Goal: Information Seeking & Learning: Learn about a topic

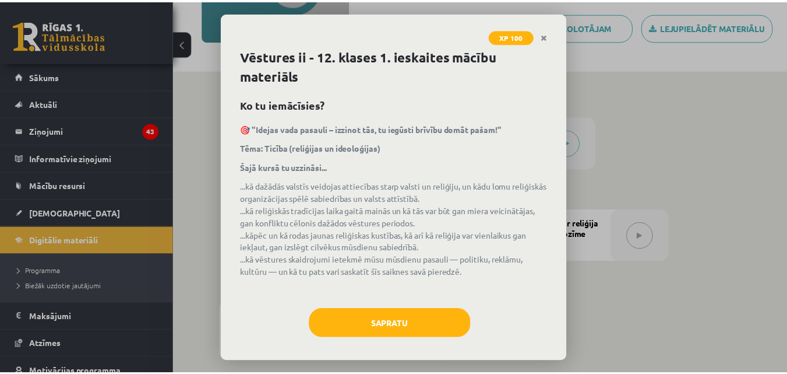
scroll to position [198, 0]
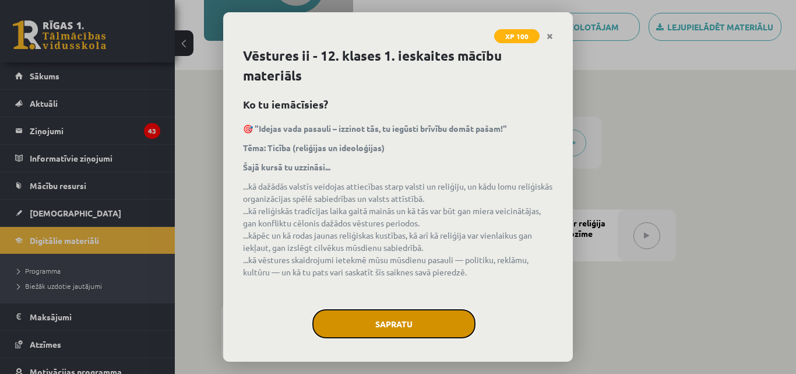
click at [396, 322] on button "Sapratu" at bounding box center [393, 323] width 163 height 29
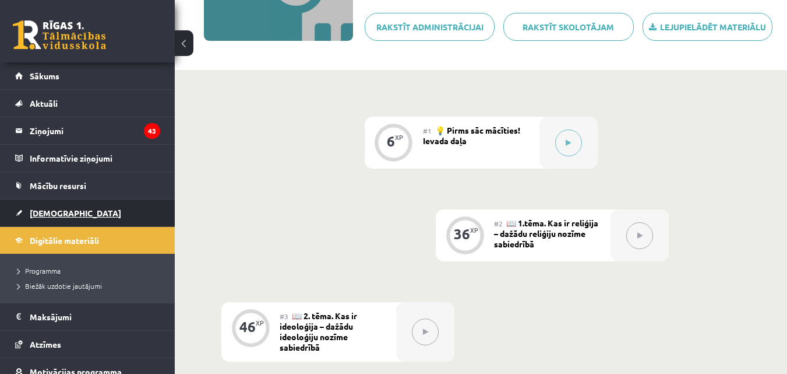
click at [84, 210] on link "[DEMOGRAPHIC_DATA]" at bounding box center [87, 212] width 145 height 27
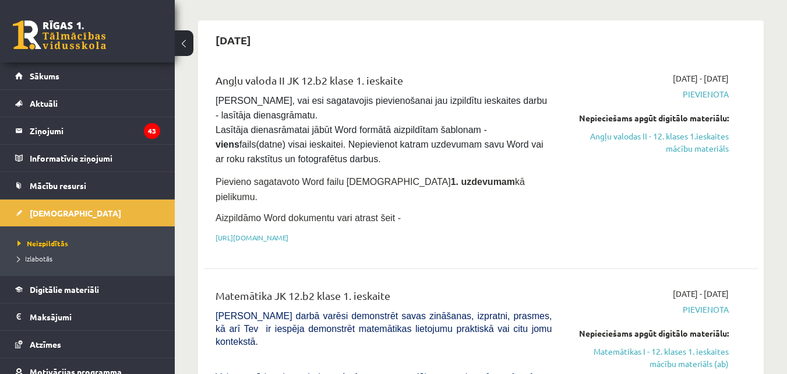
scroll to position [82, 0]
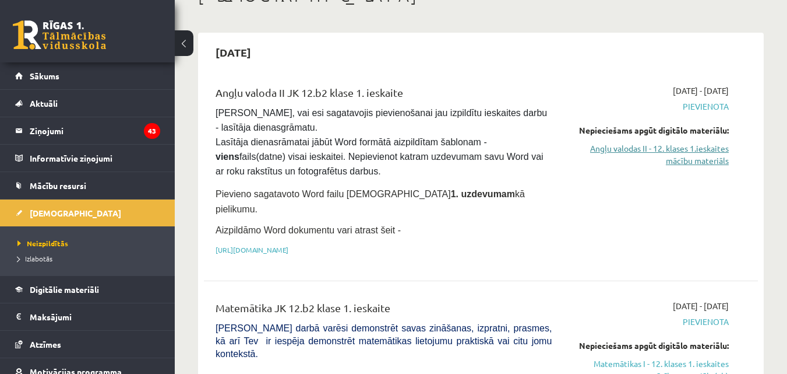
click at [689, 158] on link "Angļu valodas II - 12. klases 1.ieskaites mācību materiāls" at bounding box center [649, 154] width 160 height 24
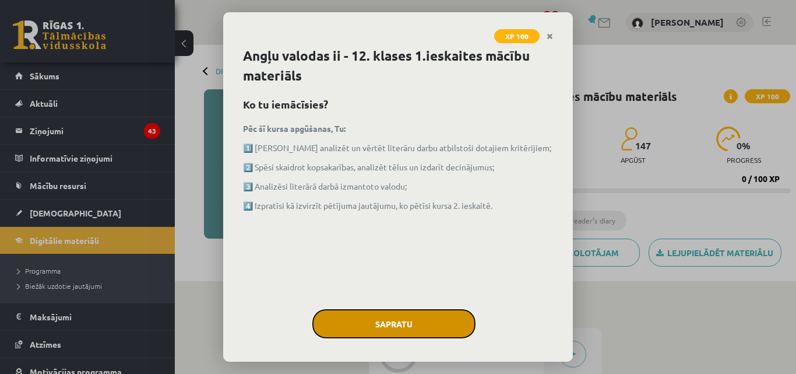
click at [408, 320] on button "Sapratu" at bounding box center [393, 323] width 163 height 29
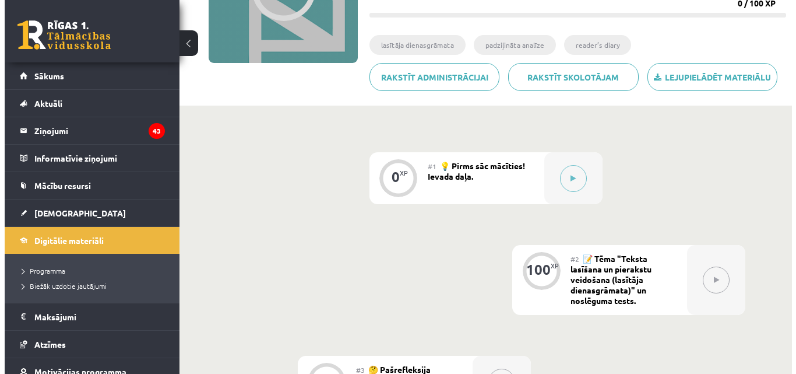
scroll to position [178, 0]
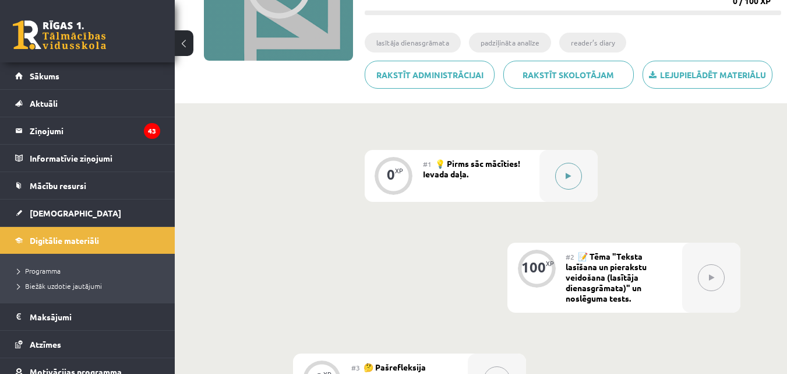
click at [582, 175] on div at bounding box center [569, 176] width 58 height 52
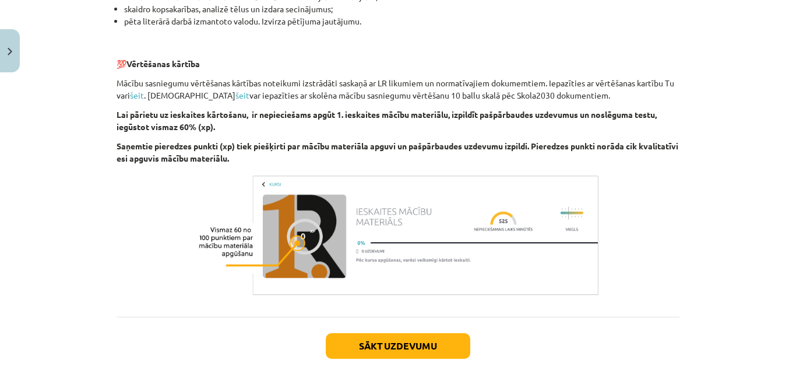
scroll to position [853, 0]
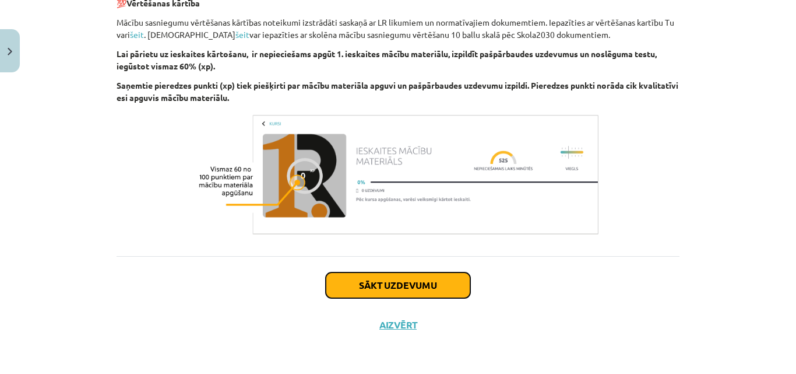
click at [427, 283] on button "Sākt uzdevumu" at bounding box center [398, 285] width 145 height 26
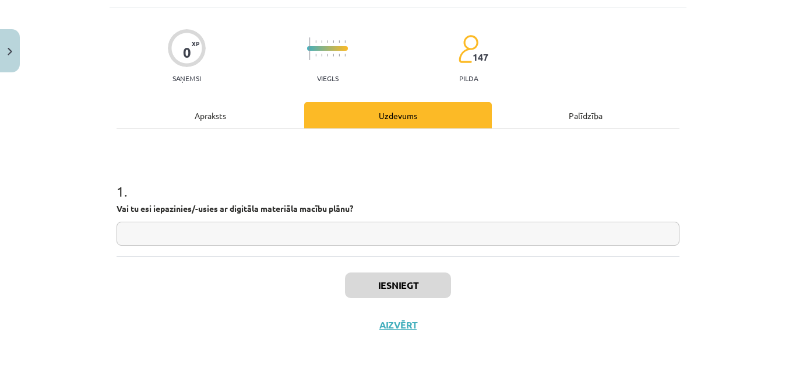
scroll to position [29, 0]
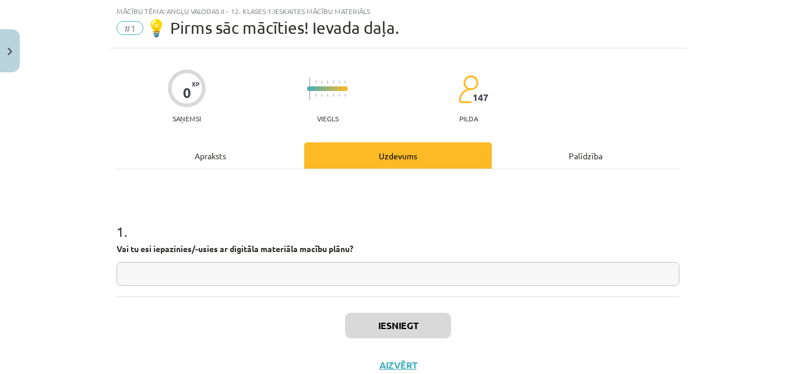
click at [304, 273] on input "text" at bounding box center [398, 274] width 563 height 24
type input "**"
click at [396, 330] on button "Iesniegt" at bounding box center [398, 325] width 106 height 26
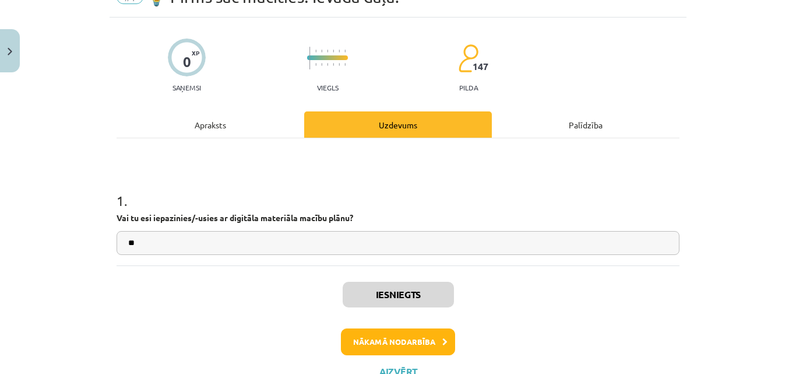
scroll to position [64, 0]
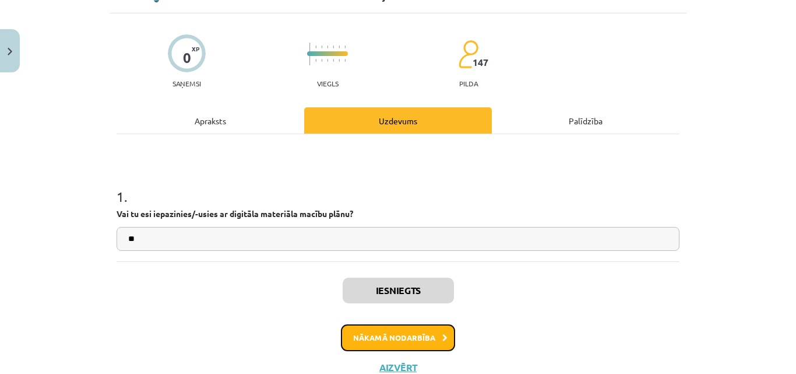
click at [383, 335] on button "Nākamā nodarbība" at bounding box center [398, 337] width 114 height 27
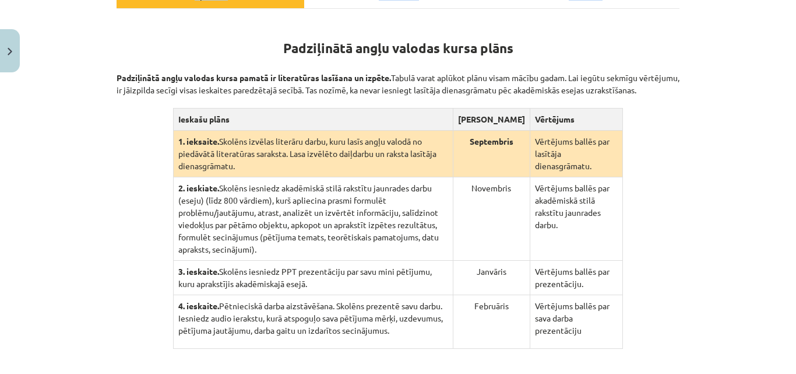
scroll to position [342, 0]
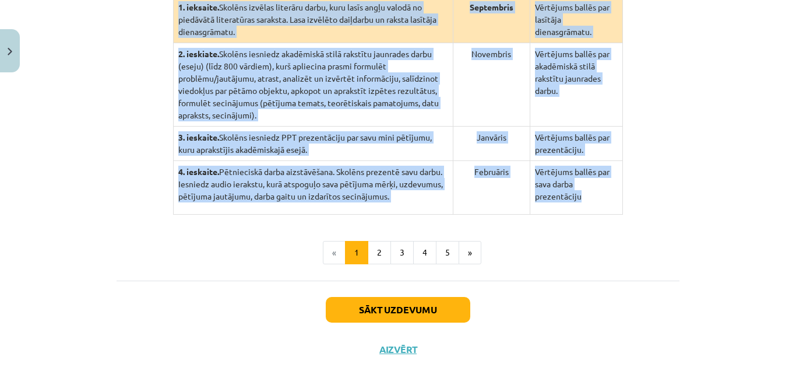
drag, startPoint x: 275, startPoint y: 120, endPoint x: 617, endPoint y: 165, distance: 345.0
click at [617, 165] on div "Padziļinātā angļu valodas kursa plāns Padziļinātā angļu valodas kursa pamatā ir…" at bounding box center [398, 49] width 563 height 329
click at [616, 188] on td "Vērtējums ballēs par sava darba prezentāciju" at bounding box center [576, 188] width 93 height 54
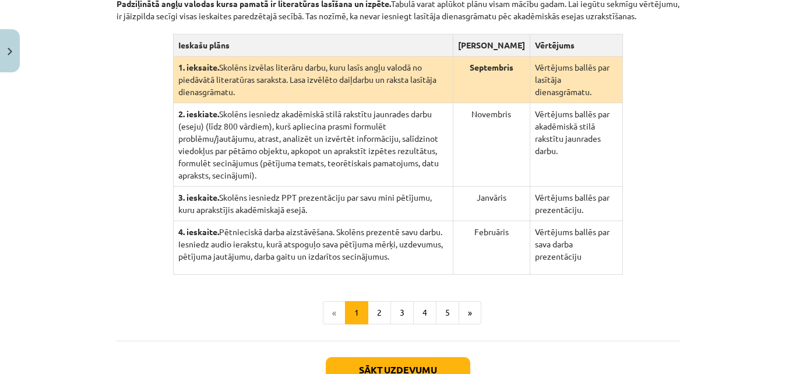
scroll to position [269, 0]
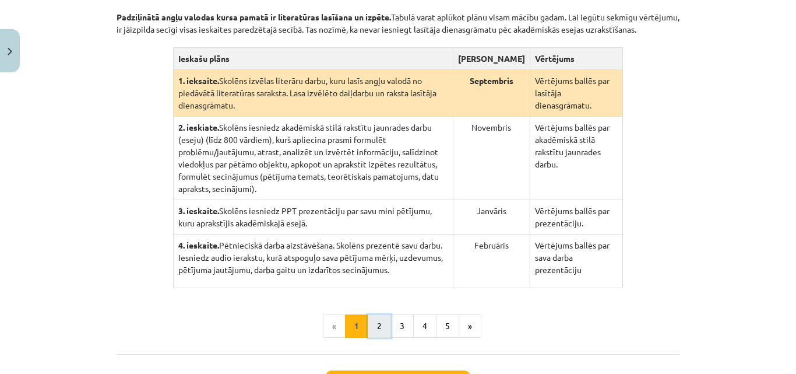
click at [369, 314] on button "2" at bounding box center [379, 325] width 23 height 23
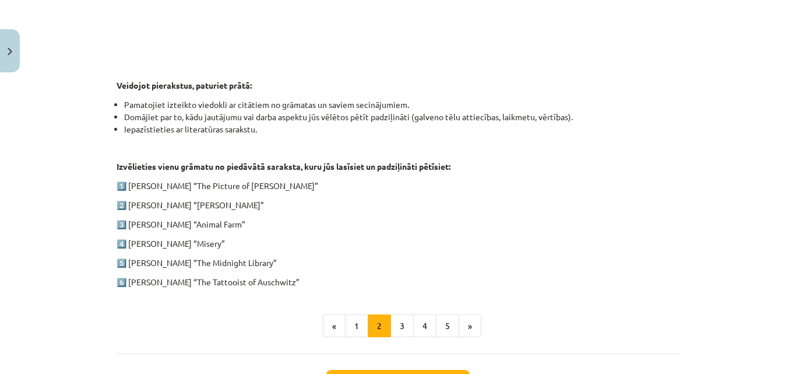
scroll to position [574, 0]
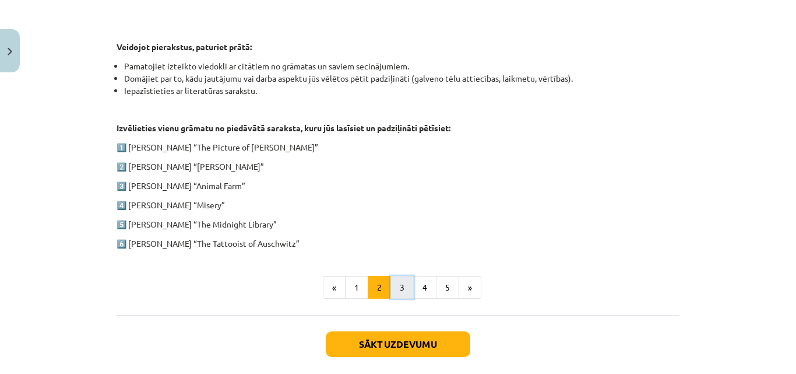
click at [395, 286] on button "3" at bounding box center [401, 287] width 23 height 23
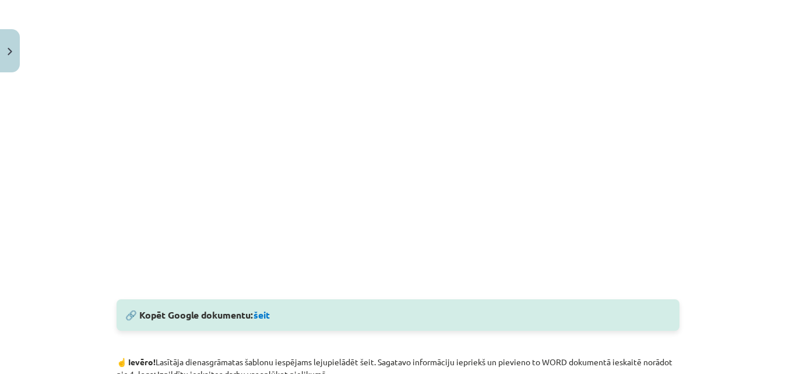
scroll to position [406, 0]
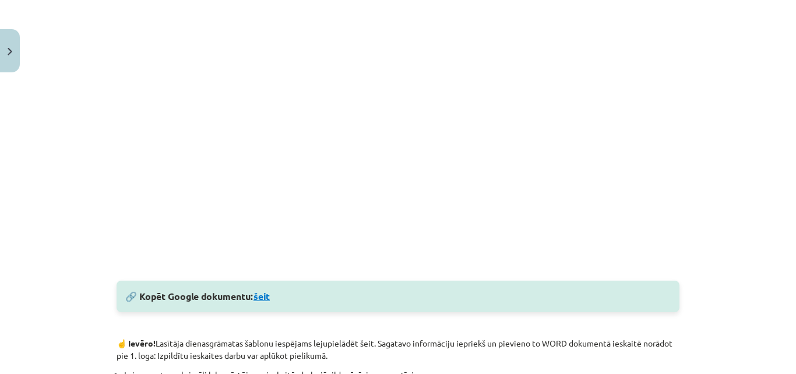
click at [264, 295] on link "šeit" at bounding box center [261, 296] width 16 height 12
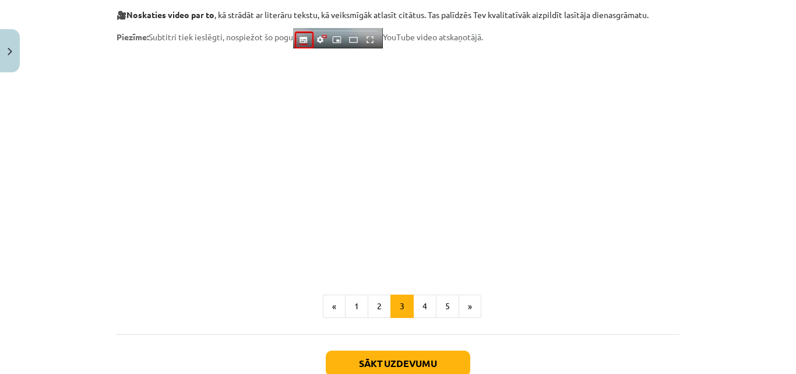
scroll to position [1027, 0]
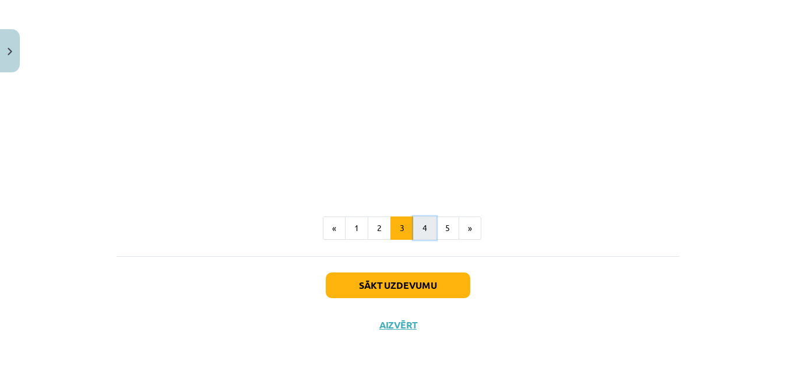
click at [419, 228] on button "4" at bounding box center [424, 227] width 23 height 23
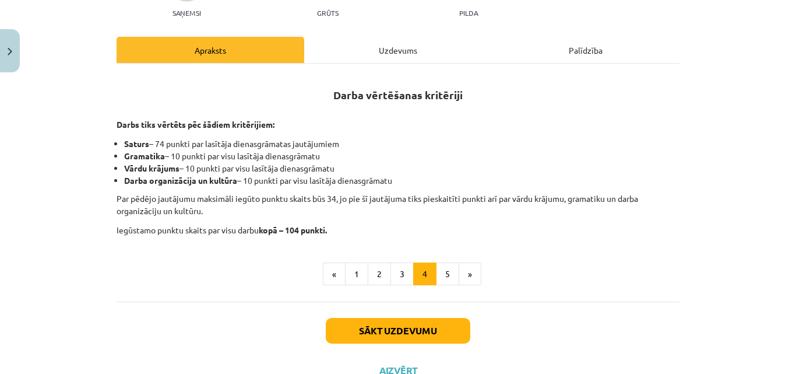
scroll to position [159, 0]
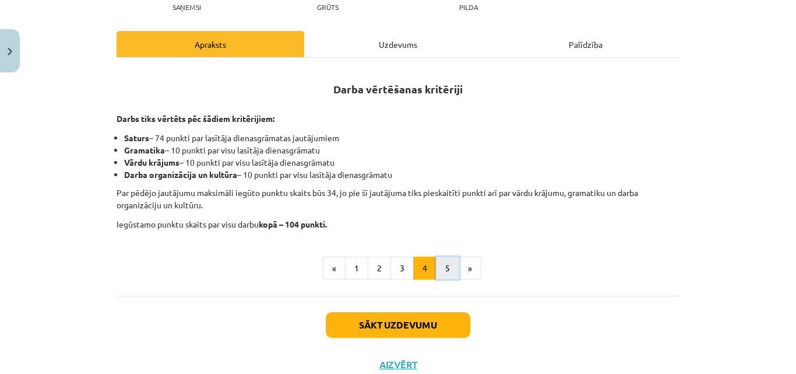
click at [439, 274] on button "5" at bounding box center [447, 267] width 23 height 23
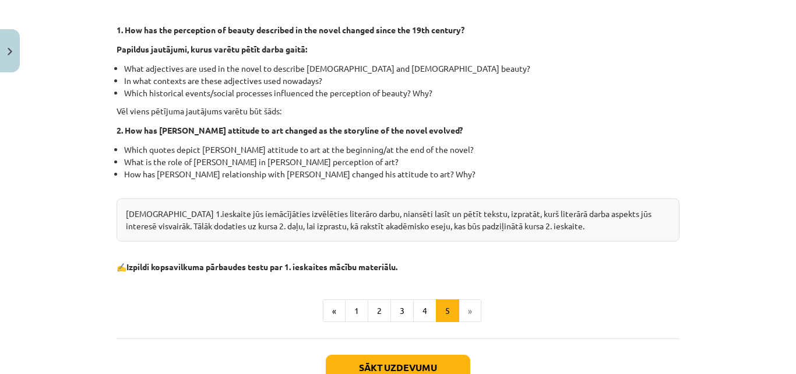
scroll to position [412, 0]
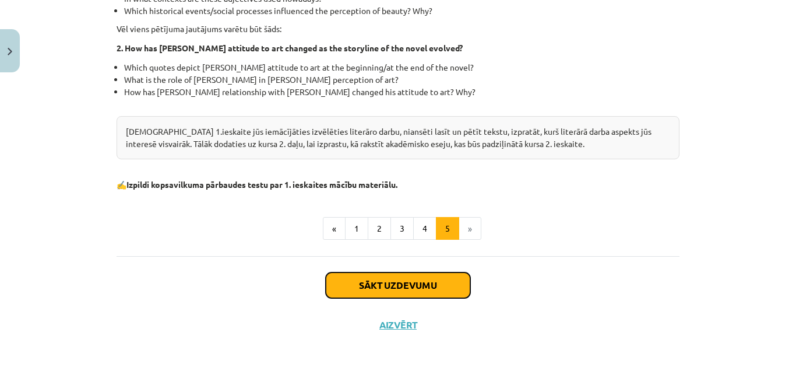
click at [411, 288] on button "Sākt uzdevumu" at bounding box center [398, 285] width 145 height 26
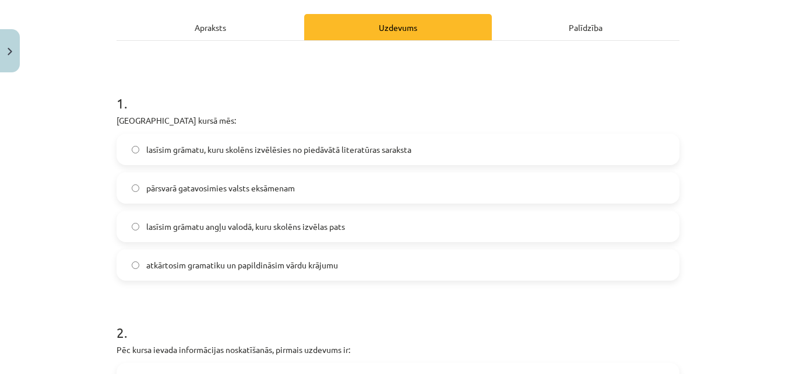
scroll to position [229, 0]
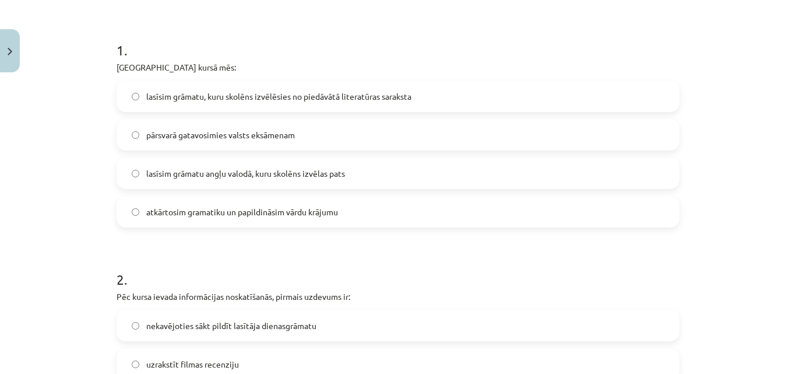
click at [353, 101] on span "lasīsim grāmatu, kuru skolēns izvēlēsies no piedāvātā literatūras saraksta" at bounding box center [278, 96] width 265 height 12
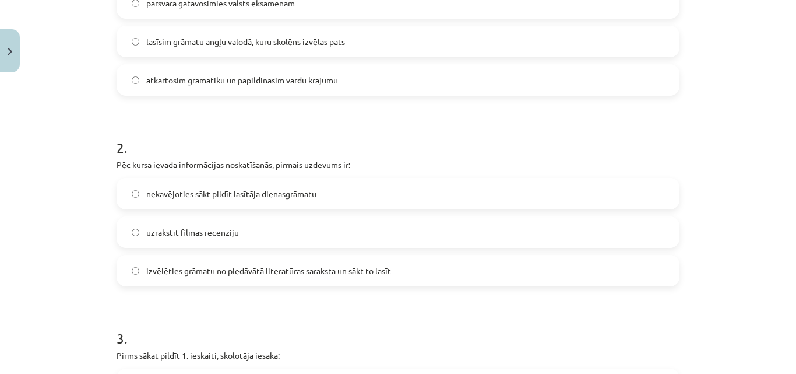
scroll to position [365, 0]
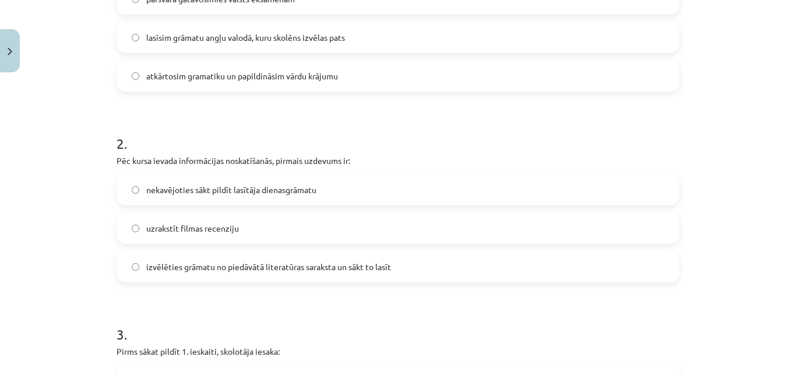
click at [258, 195] on span "nekavējoties sākt pildīt lasītāja dienasgrāmatu" at bounding box center [231, 190] width 170 height 12
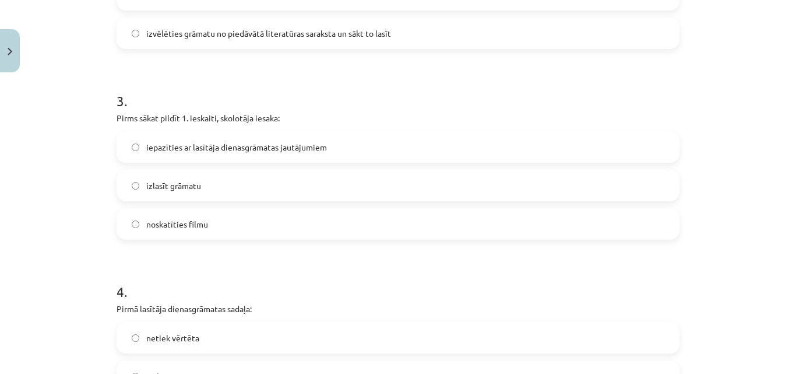
scroll to position [613, 0]
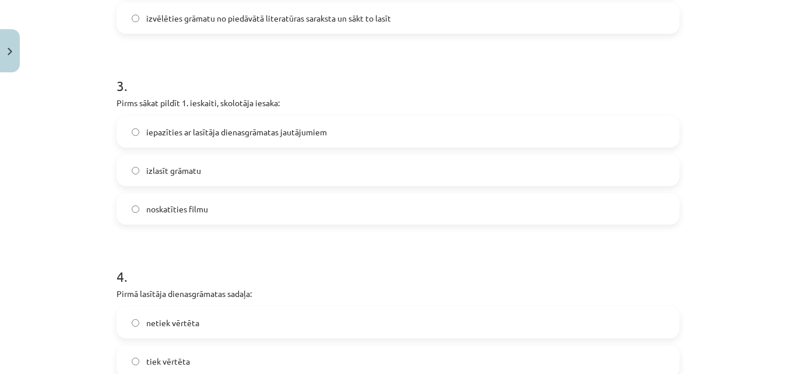
click at [245, 170] on label "izlasīt grāmatu" at bounding box center [398, 170] width 561 height 29
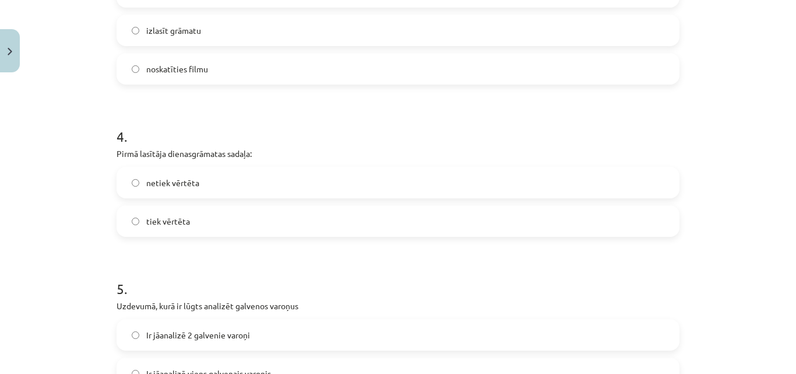
scroll to position [824, 0]
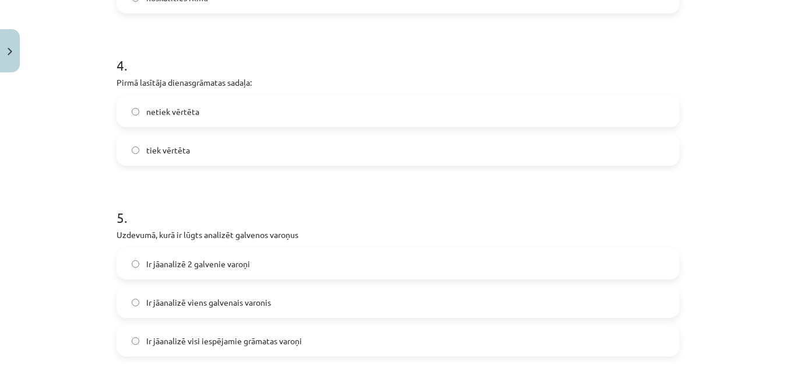
click at [220, 111] on label "netiek vērtēta" at bounding box center [398, 111] width 561 height 29
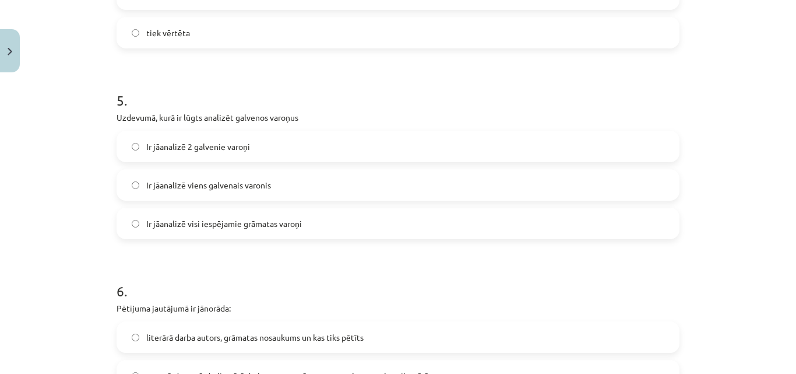
scroll to position [986, 0]
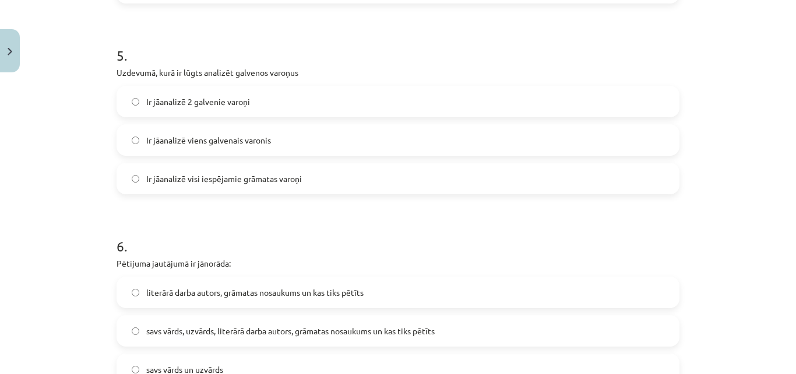
click at [239, 109] on label "Ir jāanalizē 2 galvenie varoņi" at bounding box center [398, 101] width 561 height 29
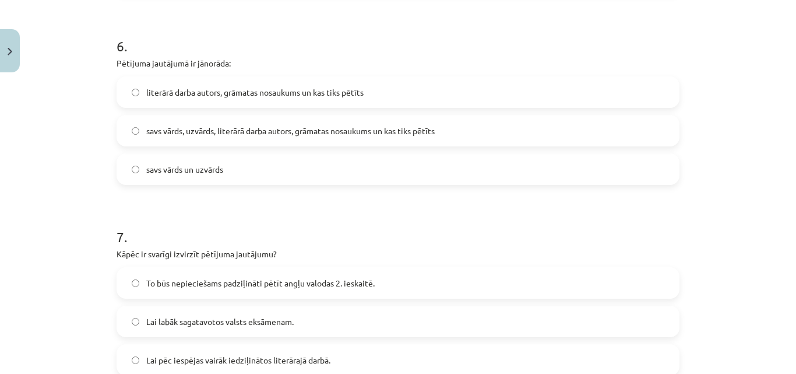
scroll to position [1190, 0]
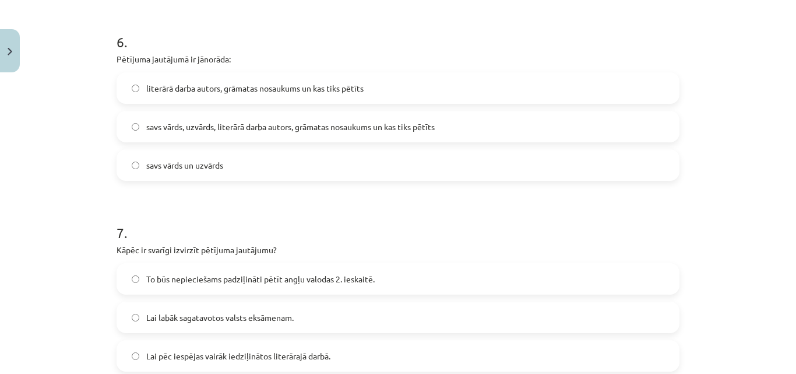
click at [239, 129] on span "savs vārds, uzvārds, literārā darba autors, grāmatas nosaukums un kas tiks pētī…" at bounding box center [290, 127] width 288 height 12
click at [228, 84] on span "literārā darba autors, grāmatas nosaukums un kas tiks pētīts" at bounding box center [254, 88] width 217 height 12
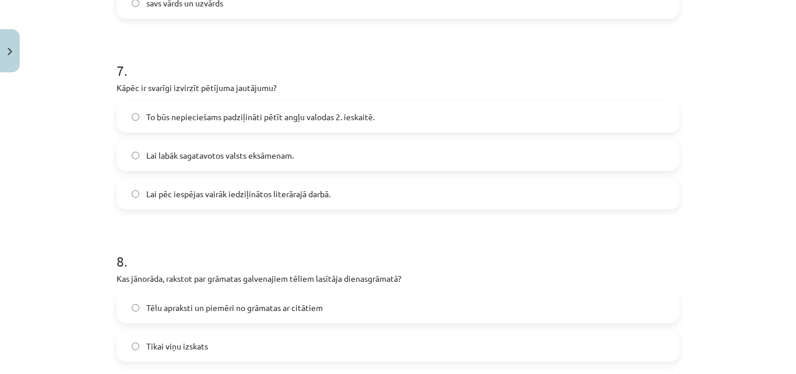
scroll to position [1355, 0]
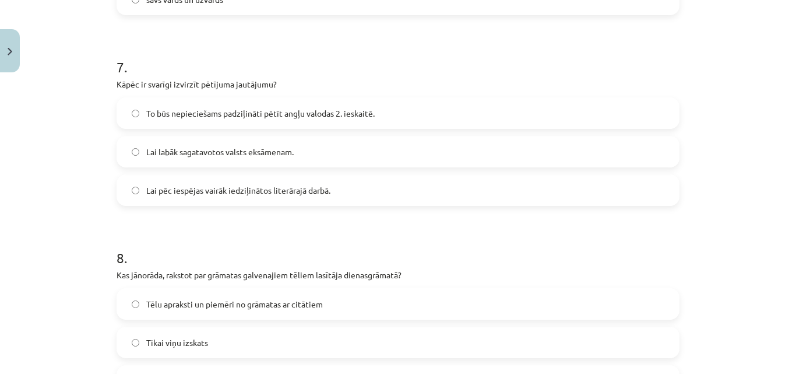
click at [253, 121] on label "To būs nepieciešams padziļināti pētīt angļu valodas 2. ieskaitē." at bounding box center [398, 112] width 561 height 29
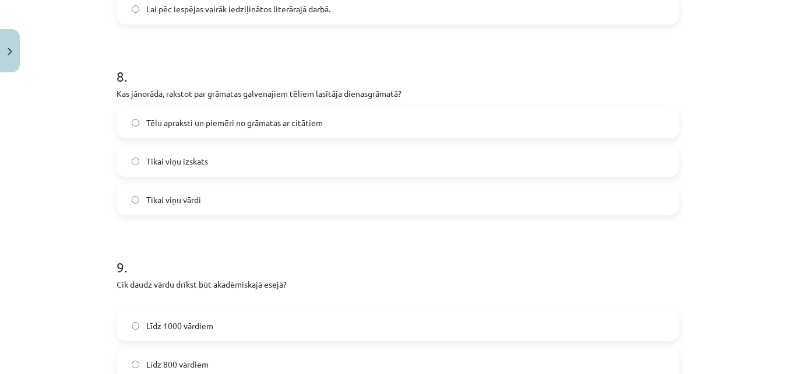
scroll to position [1555, 0]
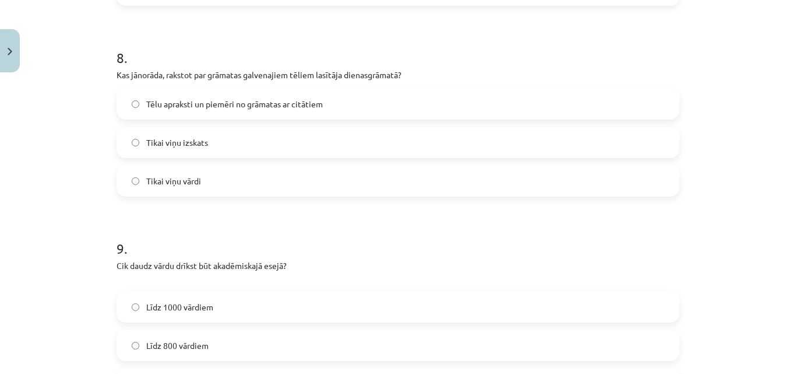
click at [223, 110] on span "Tēlu apraksti un piemēri no grāmatas ar citātiem" at bounding box center [234, 104] width 177 height 12
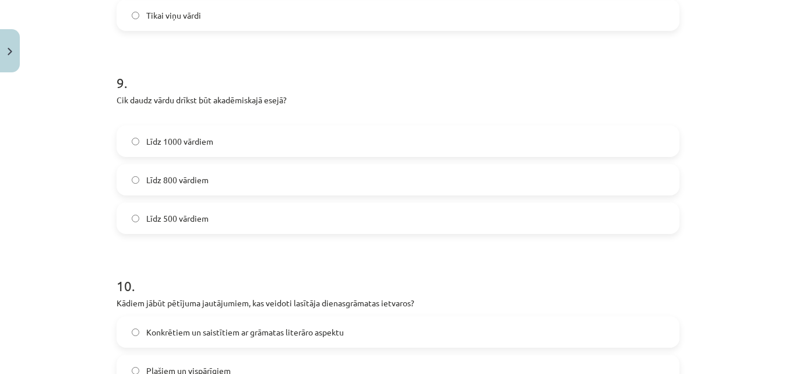
scroll to position [1800, 0]
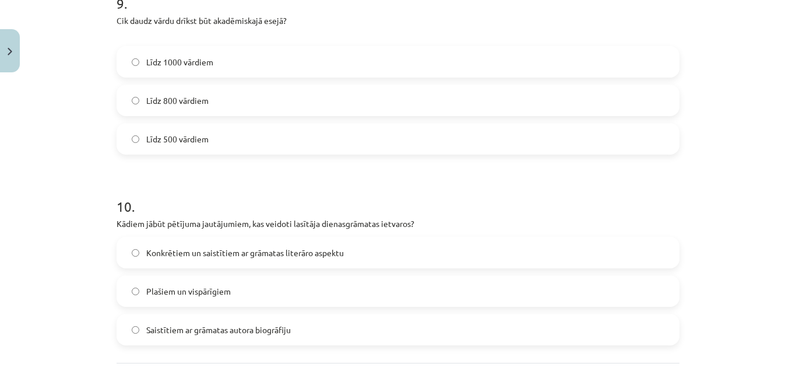
click at [208, 98] on label "Līdz 800 vārdiem" at bounding box center [398, 100] width 561 height 29
click at [224, 252] on span "Konkrētiem un saistītiem ar grāmatas literāro aspektu" at bounding box center [245, 252] width 198 height 12
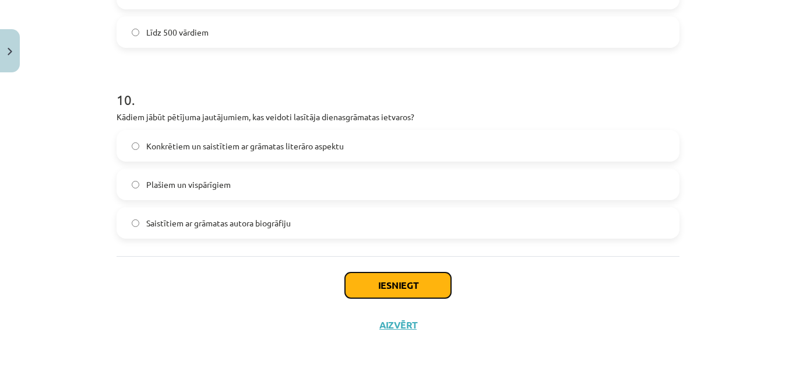
click at [426, 292] on button "Iesniegt" at bounding box center [398, 285] width 106 height 26
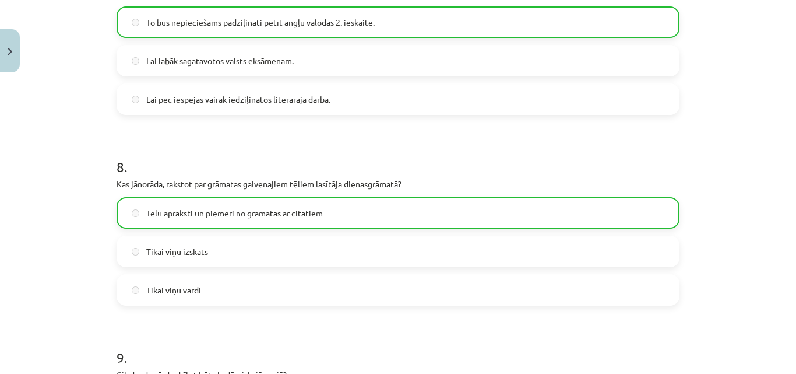
scroll to position [1944, 0]
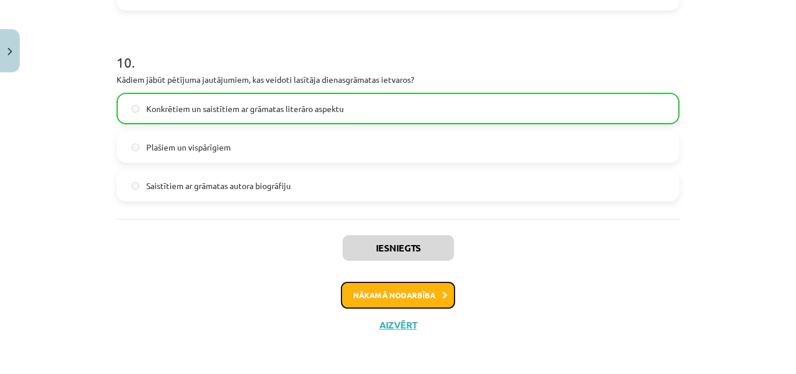
click at [391, 293] on button "Nākamā nodarbība" at bounding box center [398, 294] width 114 height 27
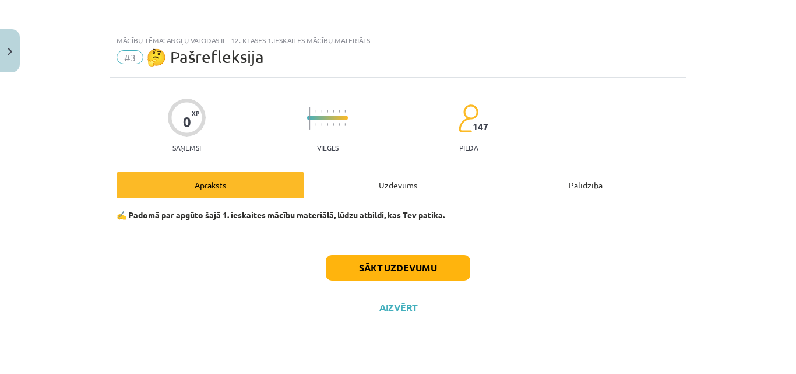
scroll to position [0, 0]
click at [417, 263] on button "Sākt uzdevumu" at bounding box center [398, 268] width 145 height 26
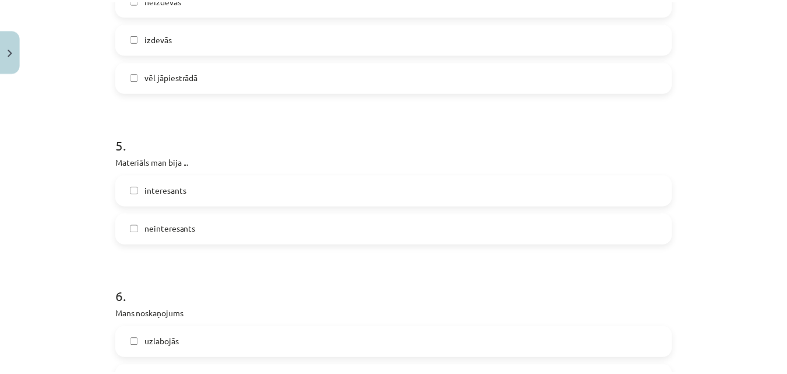
scroll to position [1081, 0]
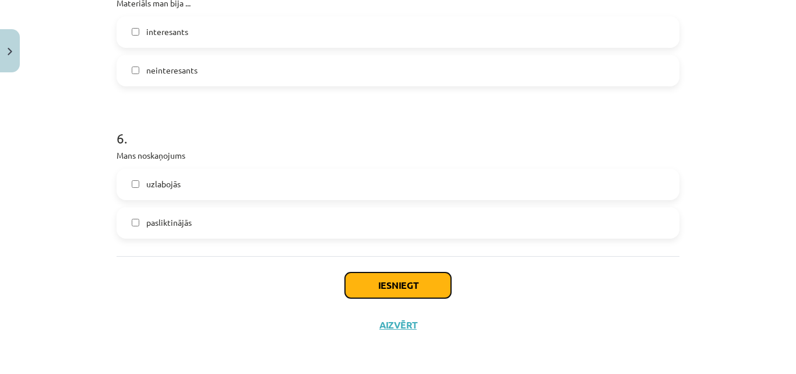
click at [407, 283] on button "Iesniegt" at bounding box center [398, 285] width 106 height 26
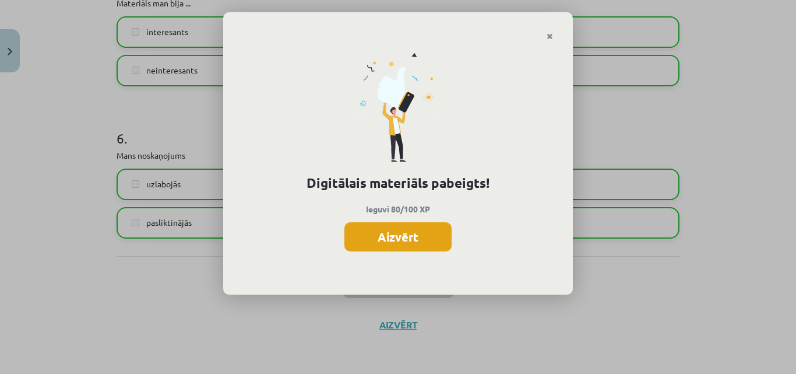
click at [389, 238] on button "Aizvērt" at bounding box center [397, 236] width 107 height 29
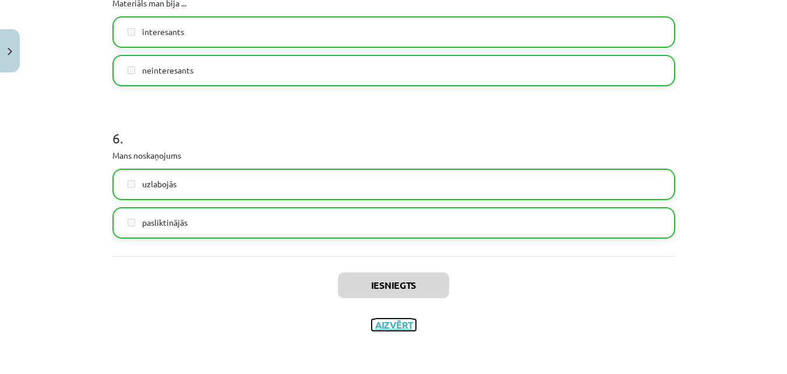
click at [390, 325] on button "Aizvērt" at bounding box center [394, 325] width 44 height 12
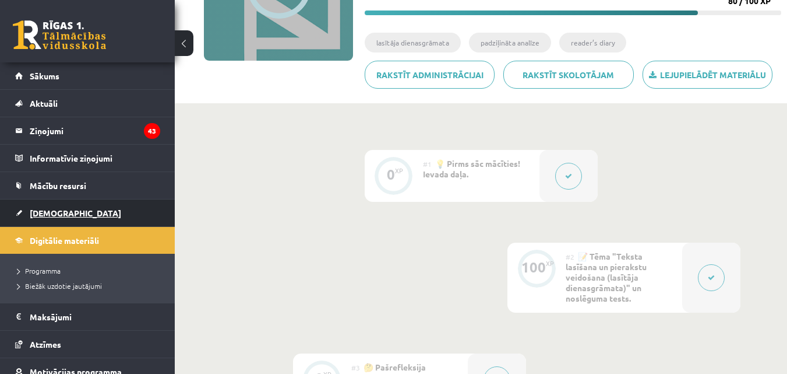
click at [75, 217] on link "[DEMOGRAPHIC_DATA]" at bounding box center [87, 212] width 145 height 27
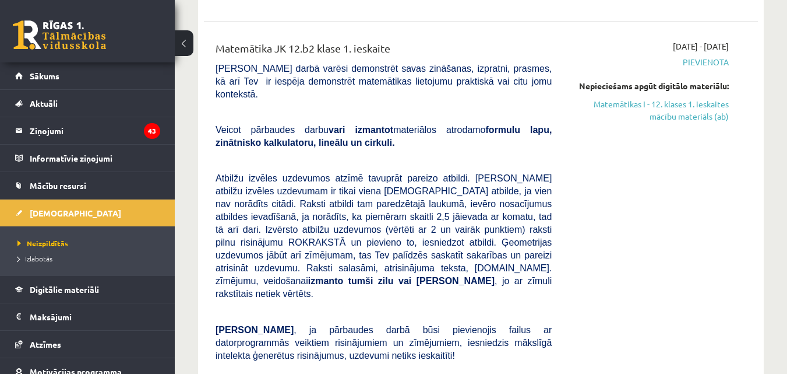
scroll to position [271, 0]
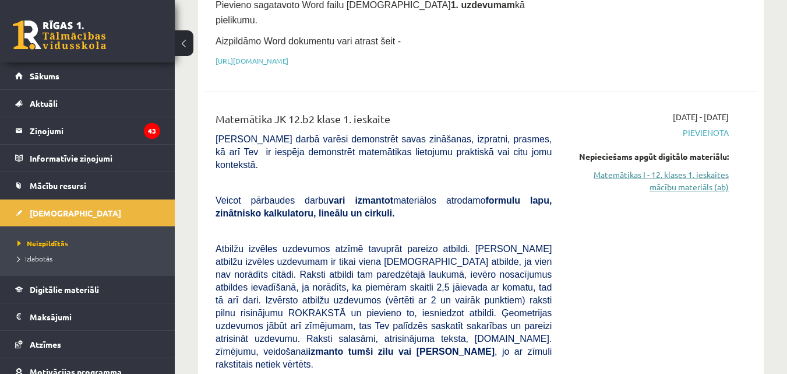
click at [671, 177] on link "Matemātikas I - 12. klases 1. ieskaites mācību materiāls (ab)" at bounding box center [649, 180] width 160 height 24
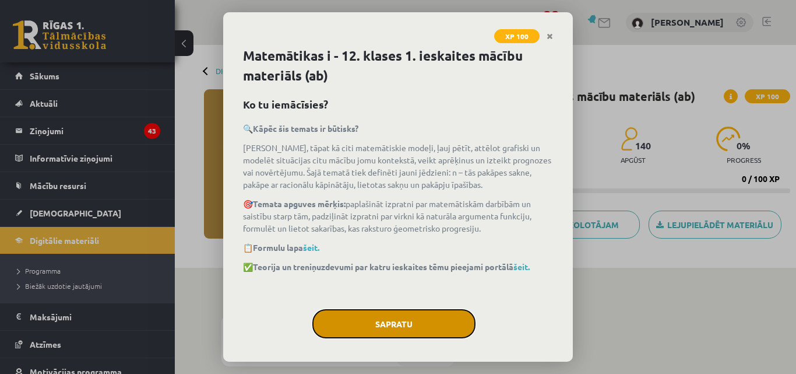
click at [395, 327] on button "Sapratu" at bounding box center [393, 323] width 163 height 29
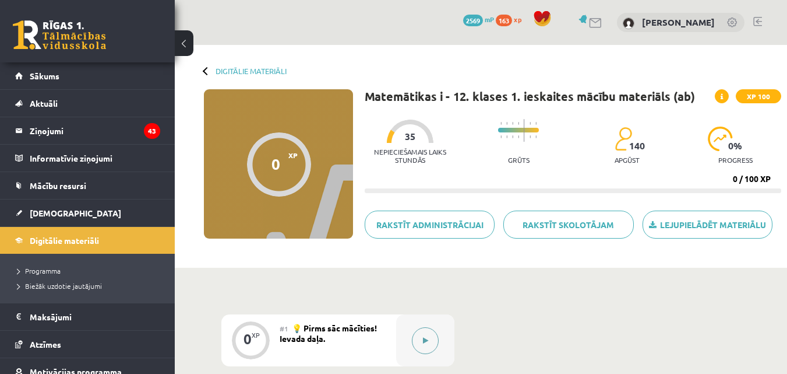
click at [413, 339] on button at bounding box center [425, 340] width 27 height 27
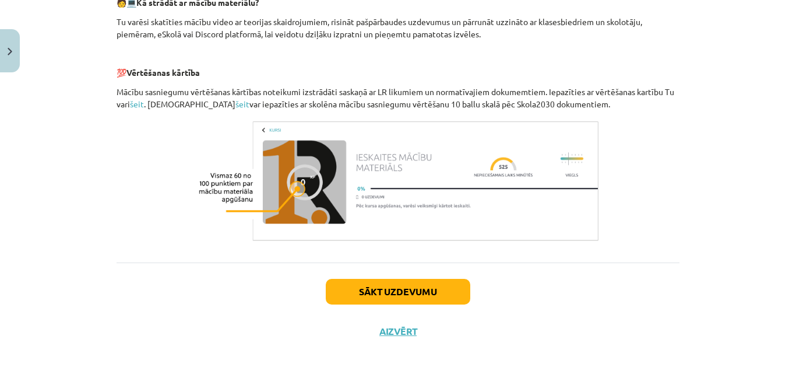
scroll to position [563, 0]
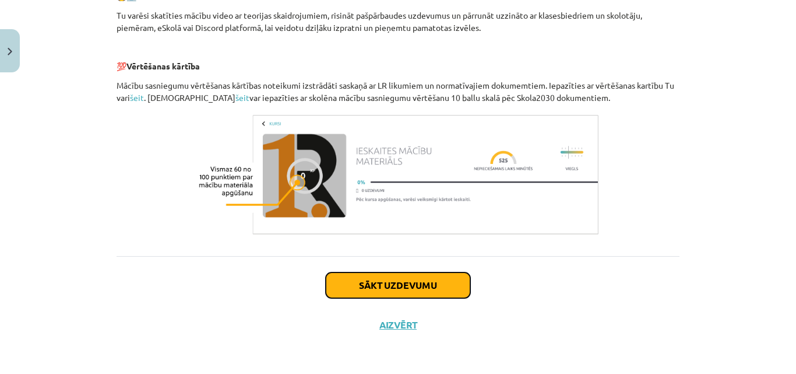
click at [371, 282] on button "Sākt uzdevumu" at bounding box center [398, 285] width 145 height 26
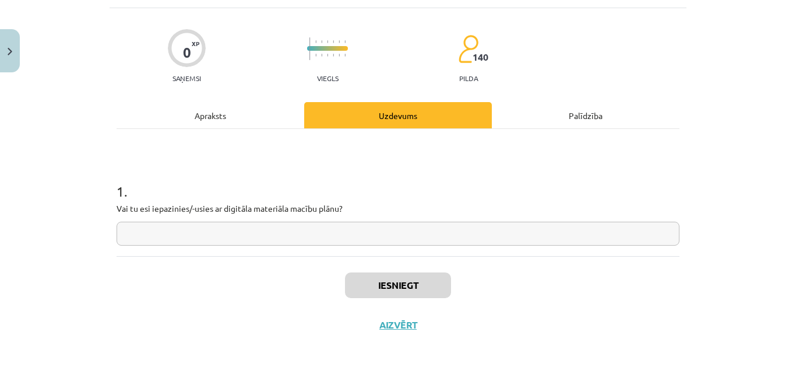
scroll to position [29, 0]
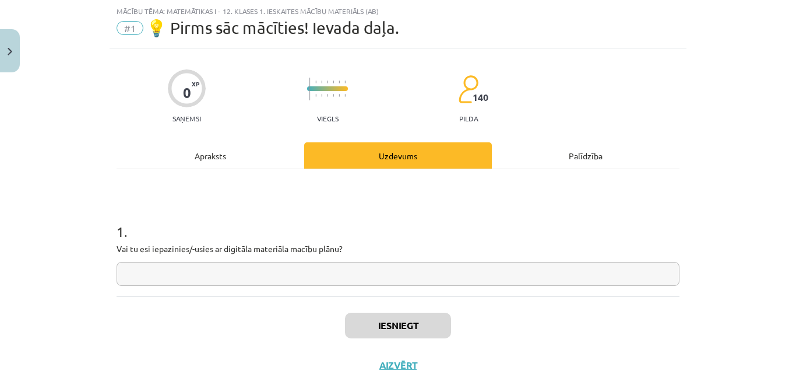
click at [336, 267] on input "text" at bounding box center [398, 274] width 563 height 24
type input "**"
click at [415, 319] on button "Iesniegt" at bounding box center [398, 325] width 106 height 26
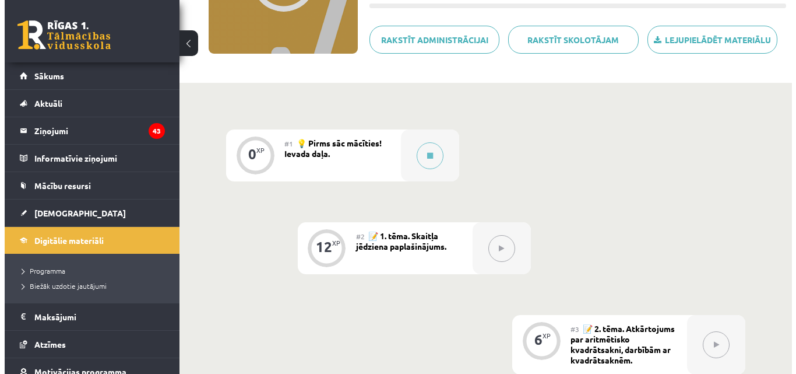
scroll to position [196, 0]
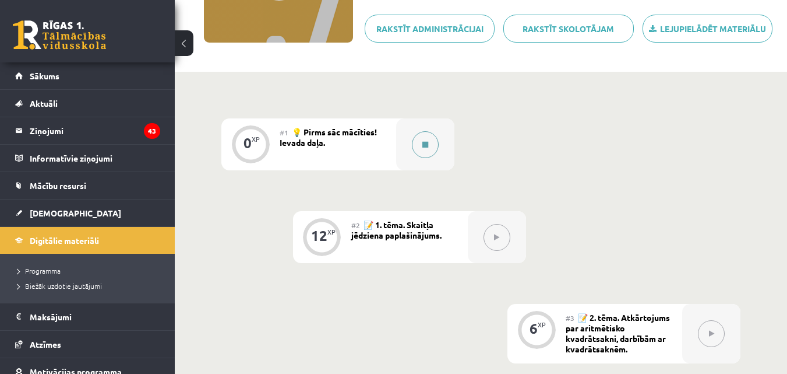
click at [424, 143] on icon at bounding box center [425, 144] width 6 height 7
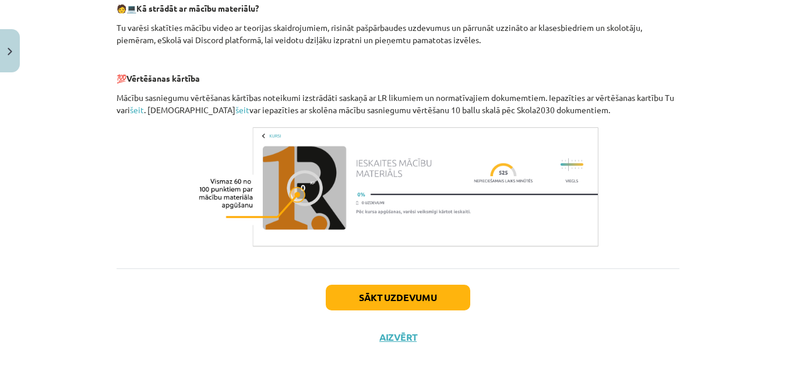
scroll to position [563, 0]
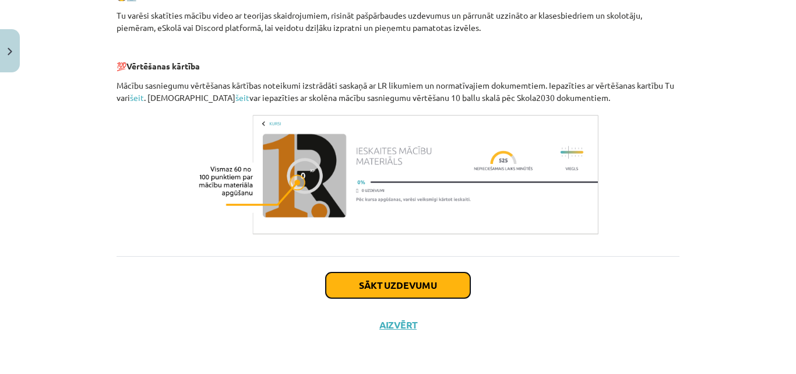
click at [424, 272] on button "Sākt uzdevumu" at bounding box center [398, 285] width 145 height 26
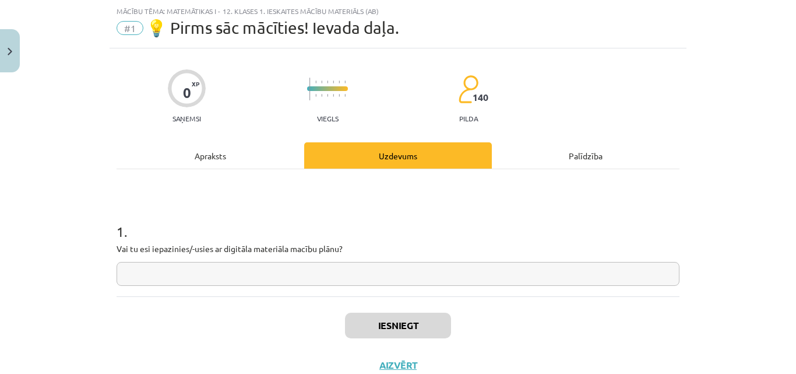
click at [386, 267] on input "text" at bounding box center [398, 274] width 563 height 24
type input "**"
click at [408, 326] on button "Iesniegt" at bounding box center [398, 325] width 106 height 26
click at [410, 361] on button "Nākamā nodarbība" at bounding box center [398, 372] width 114 height 27
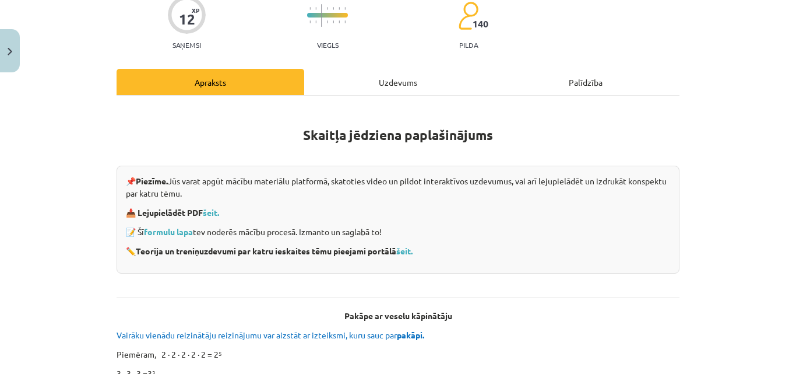
scroll to position [105, 0]
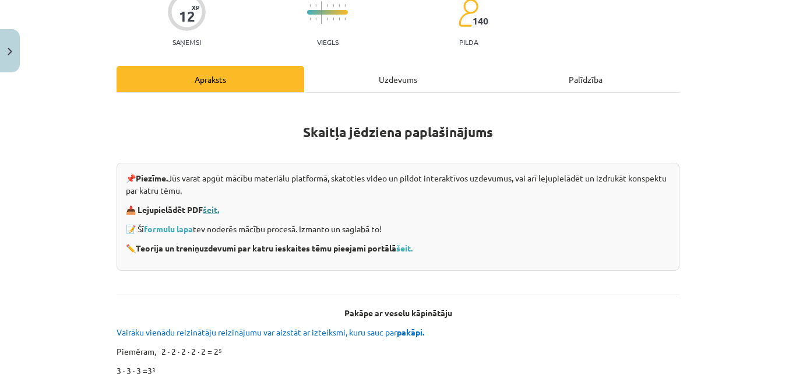
click at [208, 210] on link "šeit." at bounding box center [211, 209] width 16 height 10
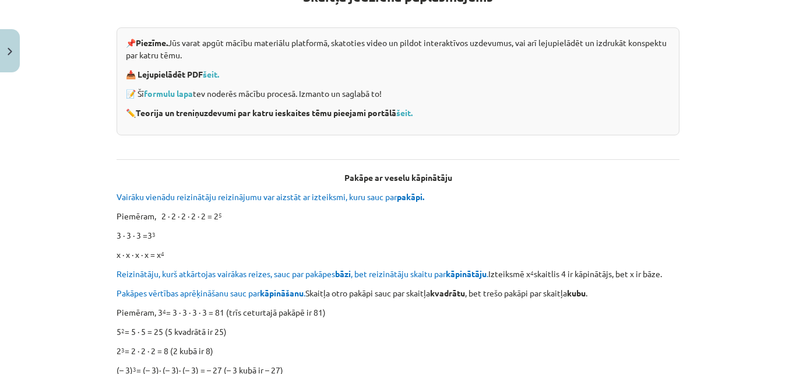
scroll to position [224, 0]
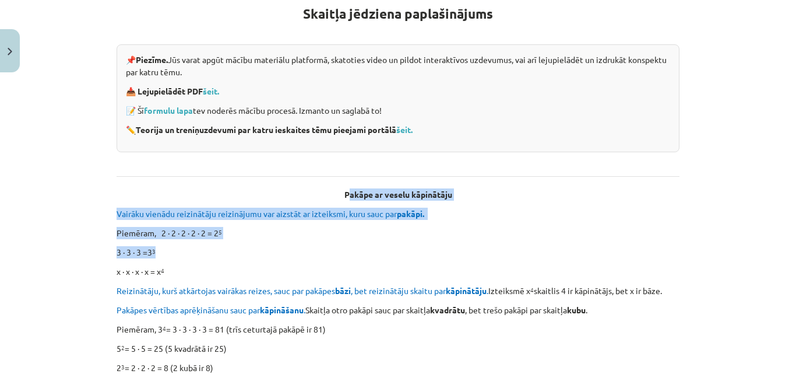
drag, startPoint x: 344, startPoint y: 183, endPoint x: 435, endPoint y: 252, distance: 114.0
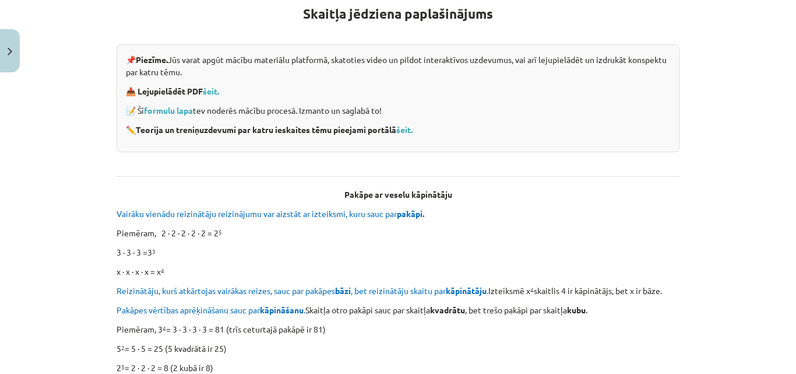
click at [344, 192] on b "Pakāpe ar veselu kāpinātāju" at bounding box center [398, 194] width 108 height 10
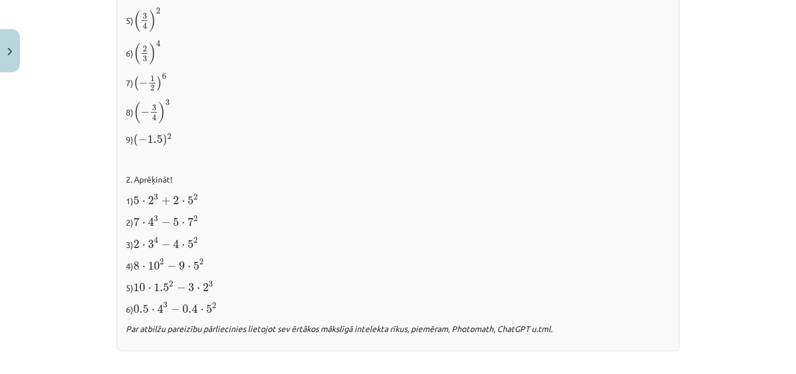
scroll to position [1330, 0]
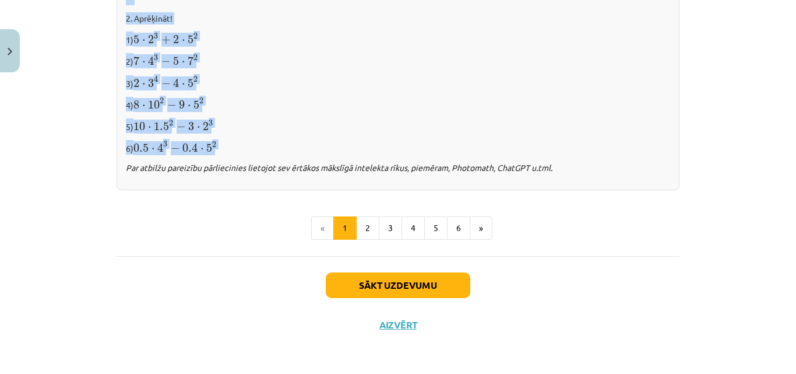
drag, startPoint x: 340, startPoint y: 192, endPoint x: 238, endPoint y: 145, distance: 112.9
copy div "Pakāpe ar veselu kāpinātāju Vairāku vienādu reizinātāju reizinājumu var aizstāt…"
click at [358, 227] on button "2" at bounding box center [367, 227] width 23 height 23
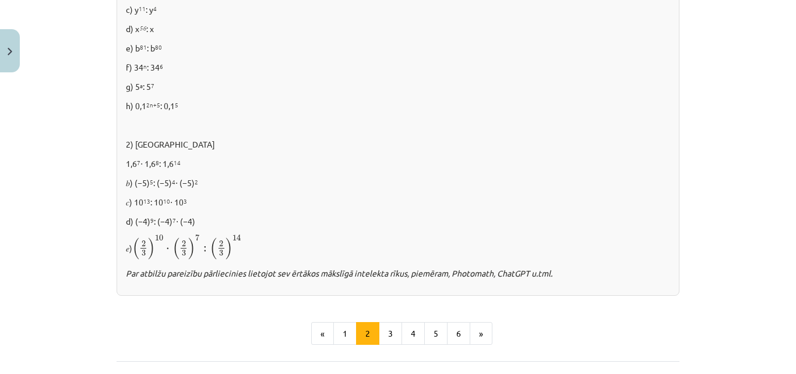
scroll to position [866, 0]
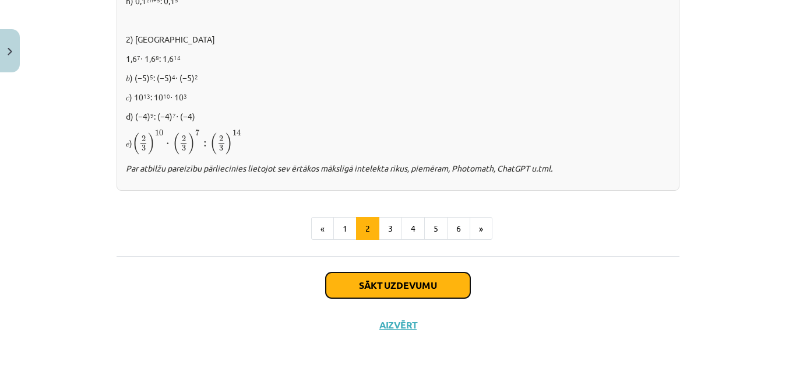
click at [424, 287] on button "Sākt uzdevumu" at bounding box center [398, 285] width 145 height 26
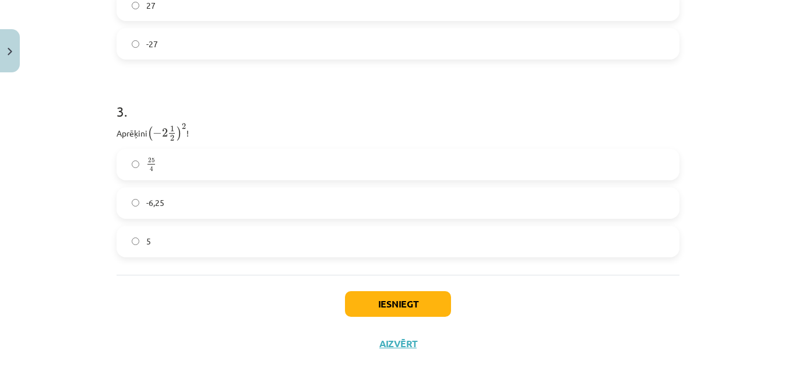
scroll to position [745, 0]
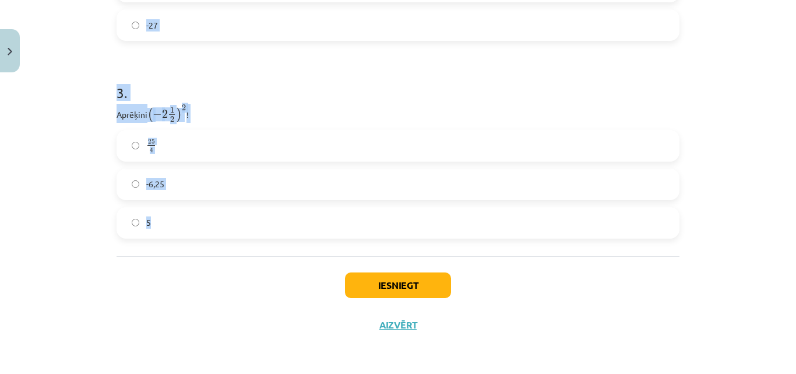
drag, startPoint x: 112, startPoint y: 243, endPoint x: 246, endPoint y: 218, distance: 136.9
copy form "Atzīmē visus skaitļus, kuri ir kāda vesela skaitļa kvadrāts! 60 100 3 16 49 33 …"
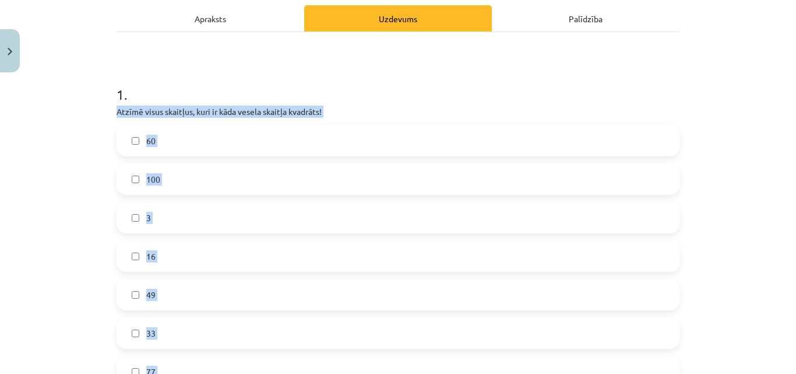
scroll to position [153, 0]
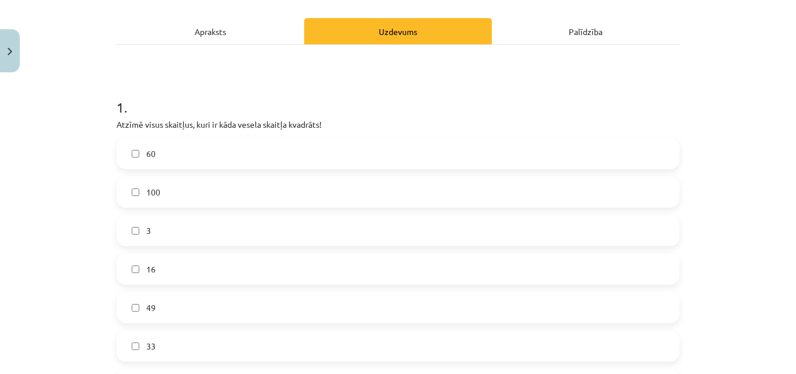
click at [182, 272] on label "16" at bounding box center [398, 268] width 561 height 29
click at [187, 312] on label "49" at bounding box center [398, 307] width 561 height 29
click at [179, 185] on label "100" at bounding box center [398, 191] width 561 height 29
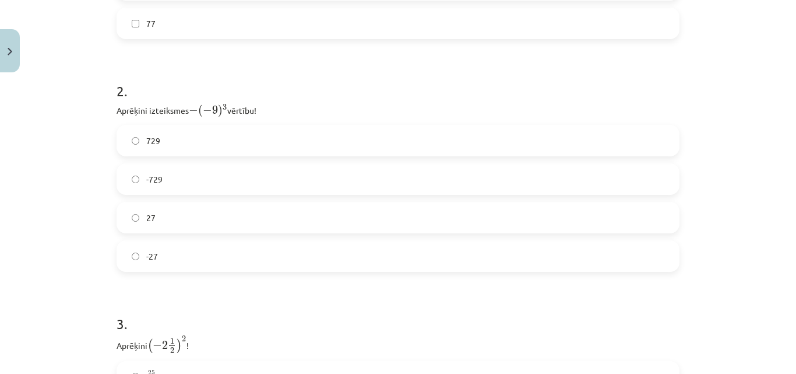
scroll to position [510, 0]
click at [216, 145] on label "729" at bounding box center [398, 144] width 561 height 29
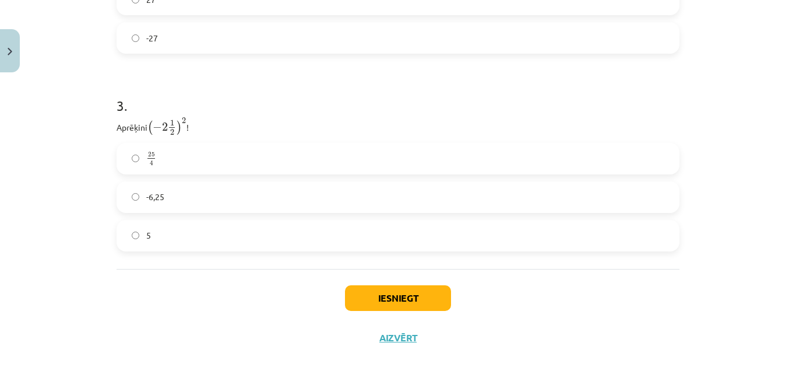
scroll to position [734, 0]
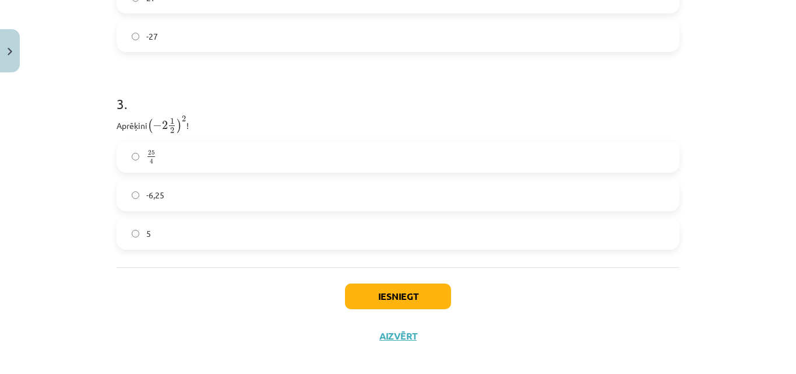
click at [198, 193] on label "-6,25" at bounding box center [398, 195] width 561 height 29
click at [397, 292] on button "Iesniegt" at bounding box center [398, 296] width 106 height 26
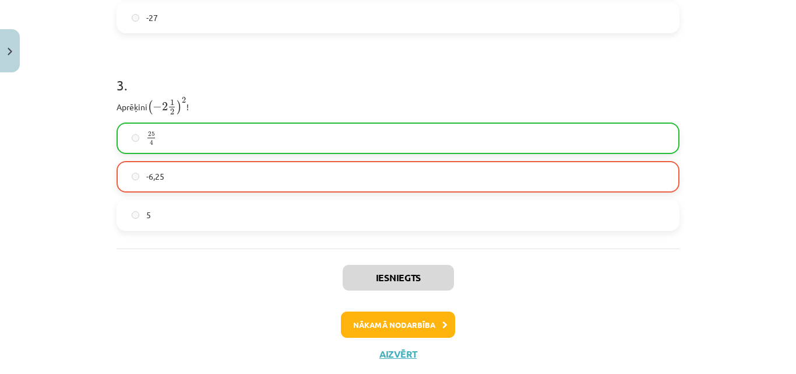
scroll to position [781, 0]
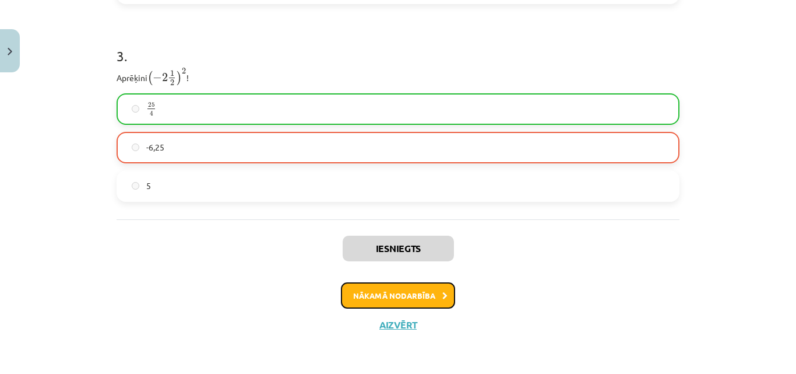
click at [418, 300] on button "Nākamā nodarbība" at bounding box center [398, 295] width 114 height 27
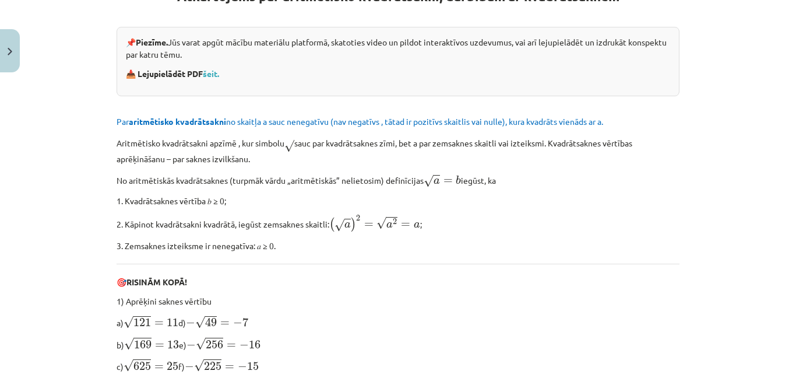
scroll to position [263, 0]
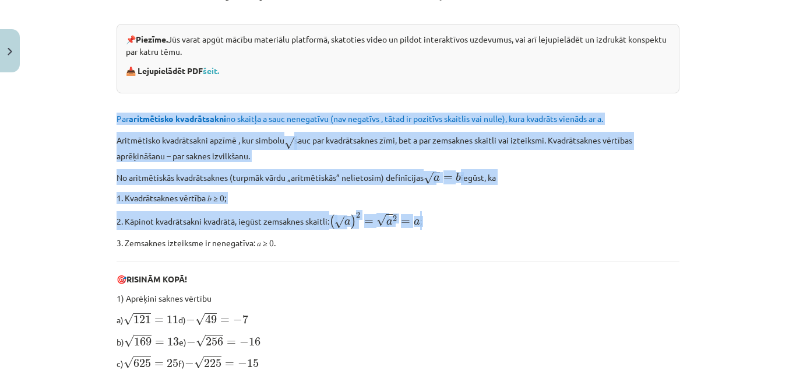
drag, startPoint x: 113, startPoint y: 121, endPoint x: 489, endPoint y: 223, distance: 389.8
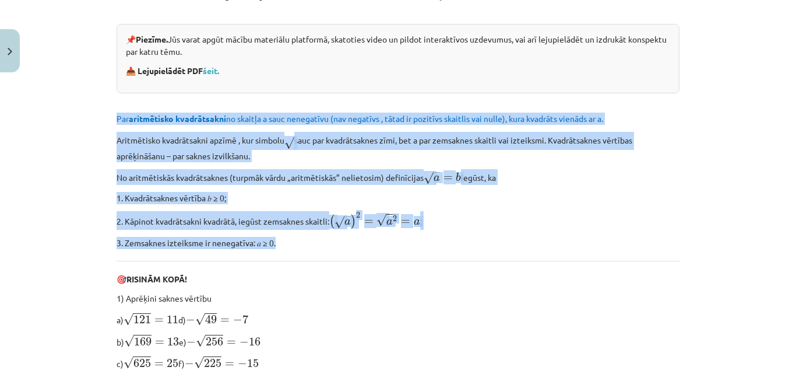
drag, startPoint x: 112, startPoint y: 117, endPoint x: 374, endPoint y: 255, distance: 295.6
copy div "Par aritmētisko kvadrātsakni no skaitļa a sauc nenegatīvu (nav negatīvs , tātad…"
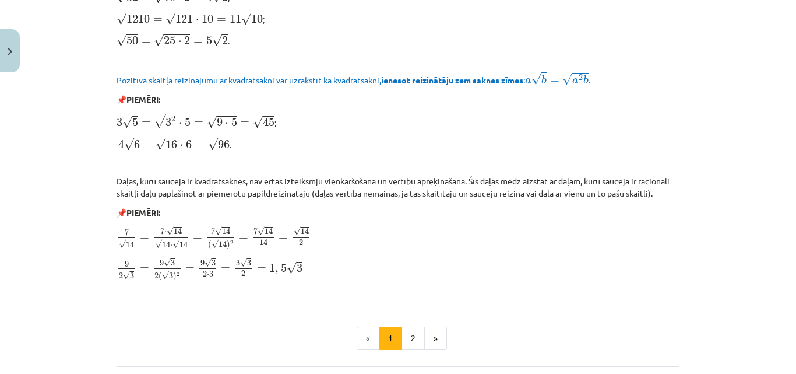
scroll to position [1462, 0]
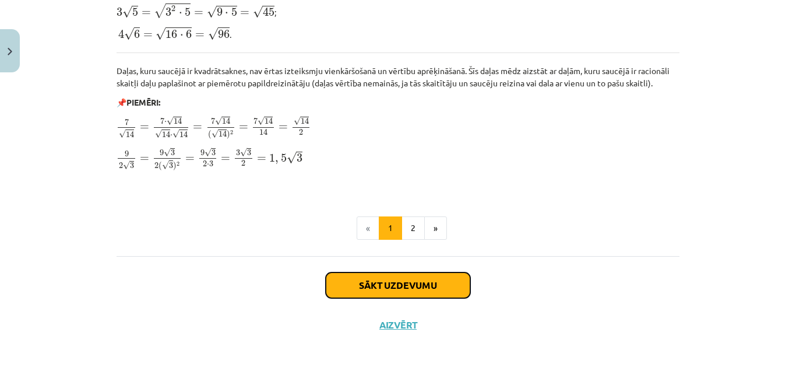
click at [353, 277] on button "Sākt uzdevumu" at bounding box center [398, 285] width 145 height 26
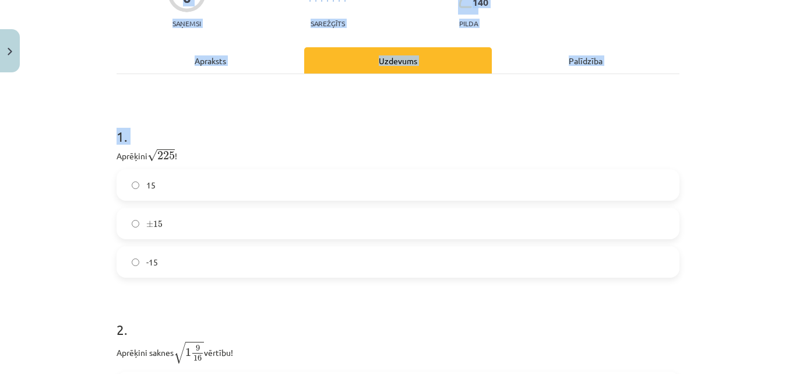
scroll to position [346, 0]
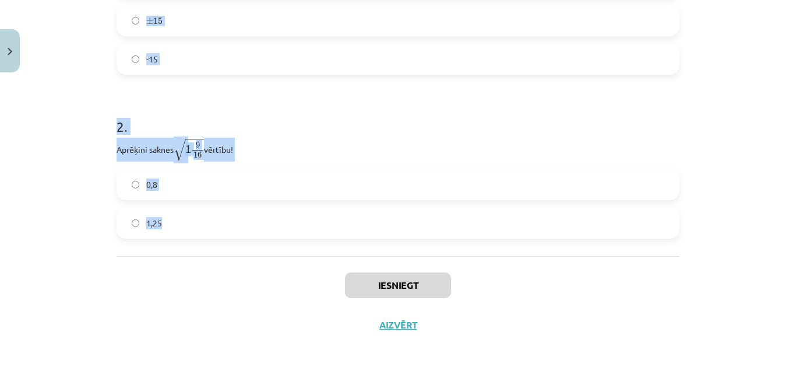
drag, startPoint x: 111, startPoint y: 269, endPoint x: 214, endPoint y: 231, distance: 110.4
click at [214, 231] on div "6 XP Saņemsi Sarežģīts 140 pilda Apraksts Uzdevums Palīdzība 1 . Aprēķini √ 225…" at bounding box center [398, 48] width 577 height 594
copy form "Aprēķini √ 225 225 ! 15 ± 15 ± 15 -15 2 . Aprēķini saknes √ 1 9 16 1 9 16 vērtī…"
click at [344, 119] on h1 "2 ." at bounding box center [398, 116] width 563 height 36
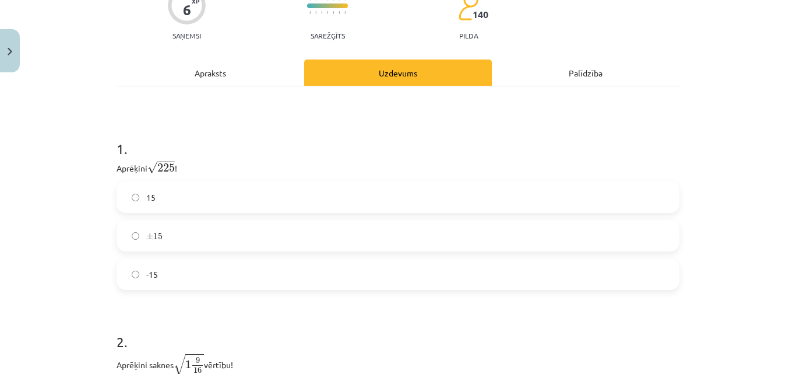
scroll to position [133, 0]
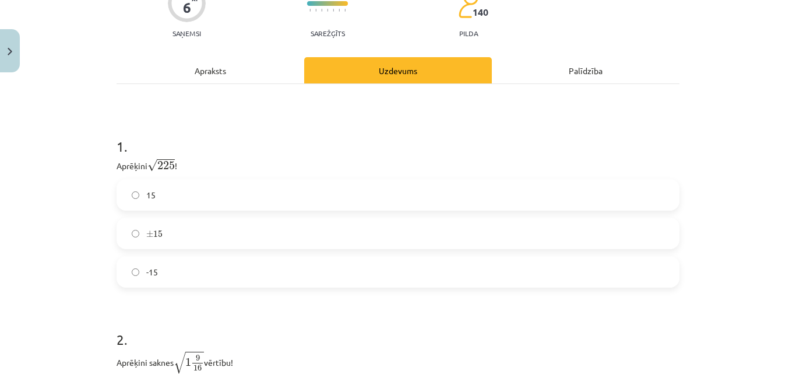
click at [164, 198] on label "15" at bounding box center [398, 194] width 561 height 29
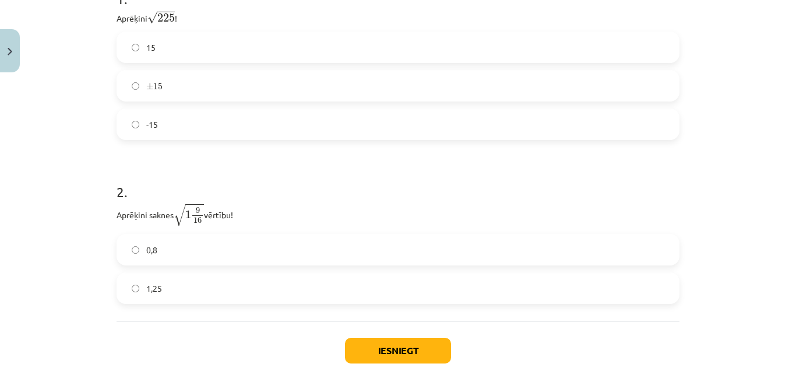
scroll to position [281, 0]
click at [310, 289] on label "1,25" at bounding box center [398, 286] width 561 height 29
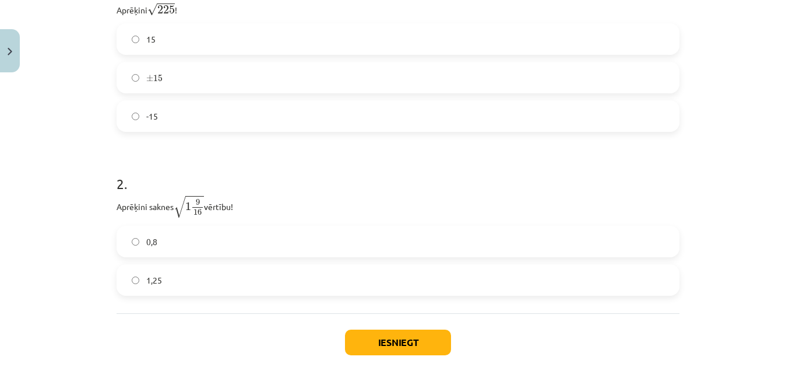
scroll to position [305, 0]
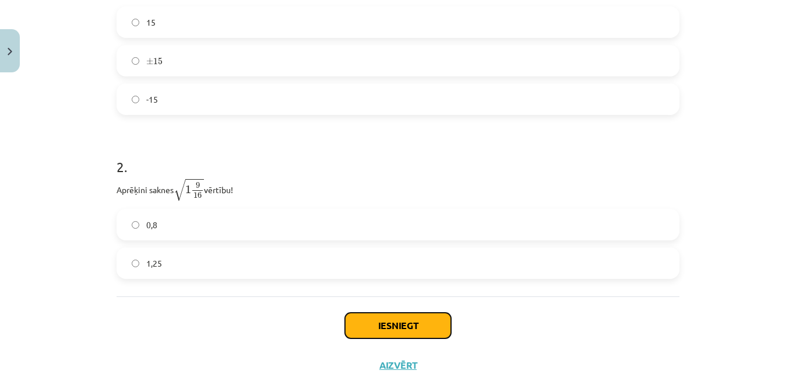
click at [374, 321] on button "Iesniegt" at bounding box center [398, 325] width 106 height 26
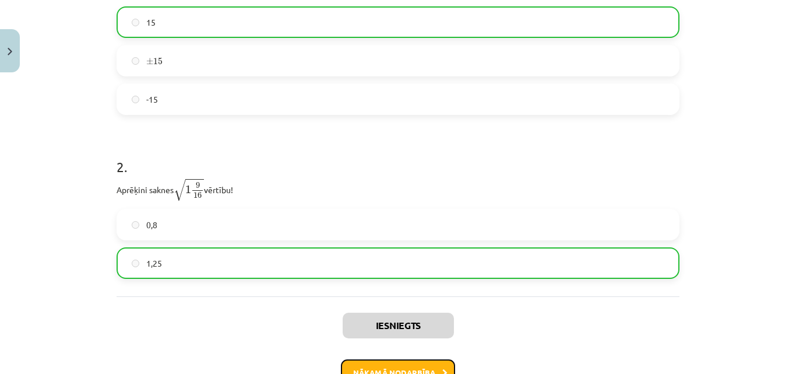
click at [416, 366] on button "Nākamā nodarbība" at bounding box center [398, 372] width 114 height 27
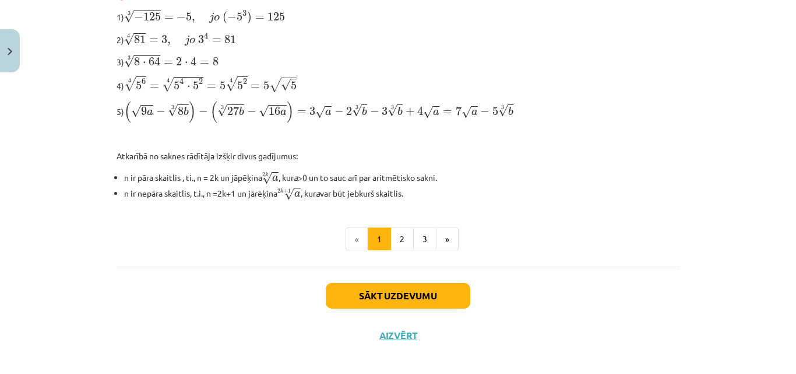
scroll to position [429, 0]
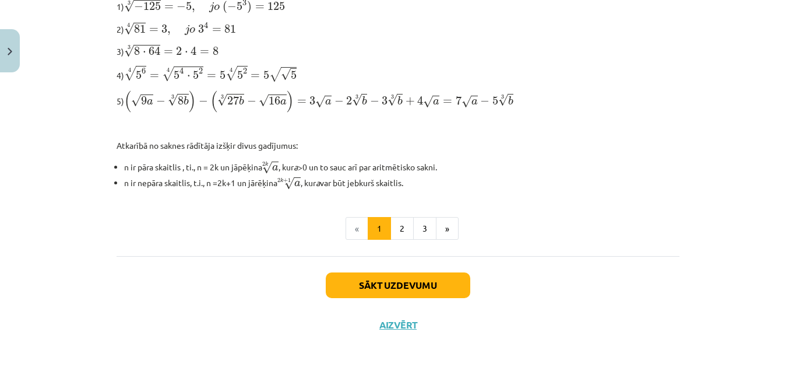
drag, startPoint x: 107, startPoint y: 109, endPoint x: 464, endPoint y: 178, distance: 364.4
copy div "Par n-tās pakāpes sakni no skaitļa a sauc tādu skaitli b, kas kāpināts n-tajā p…"
click at [413, 283] on button "Sākt uzdevumu" at bounding box center [398, 285] width 145 height 26
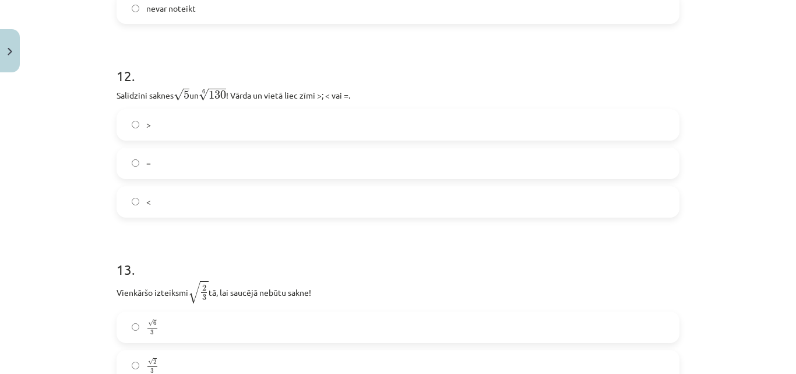
scroll to position [2661, 0]
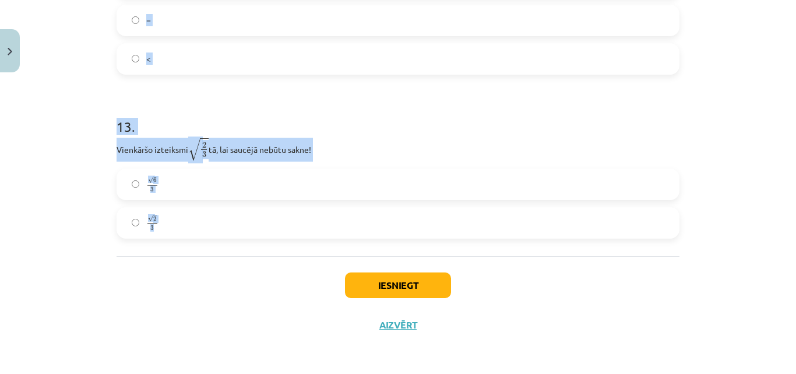
drag, startPoint x: 109, startPoint y: 249, endPoint x: 408, endPoint y: 205, distance: 302.1
copy form "Kura izteiksme jāizvēlas vienādības a m n a m n = ⋯ labajā pusē, lai būtu parei…"
click at [398, 118] on h1 "13 ." at bounding box center [398, 116] width 563 height 36
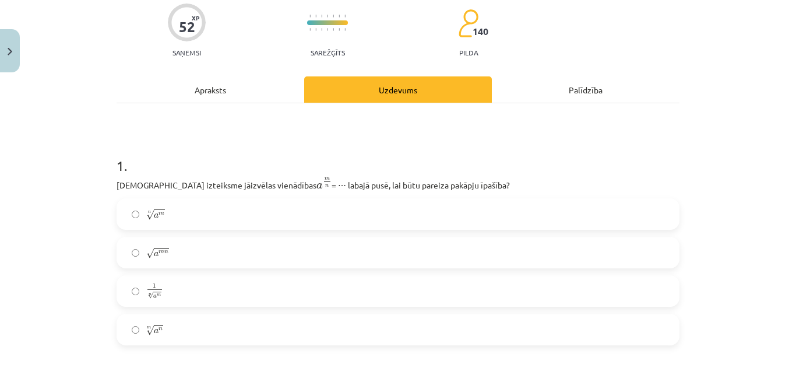
scroll to position [145, 0]
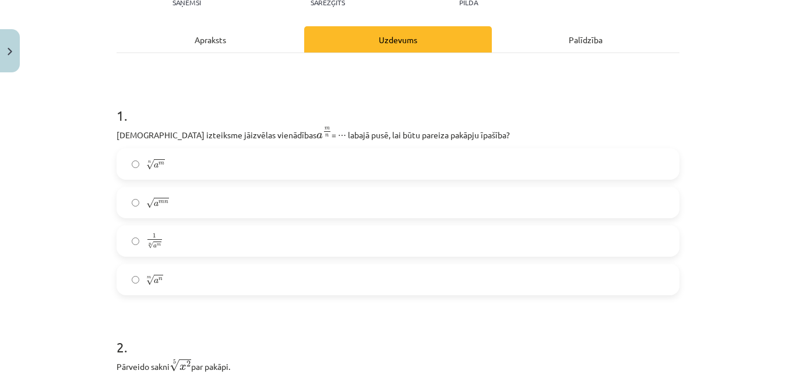
click at [175, 160] on label "n √ a m a m n" at bounding box center [398, 163] width 561 height 29
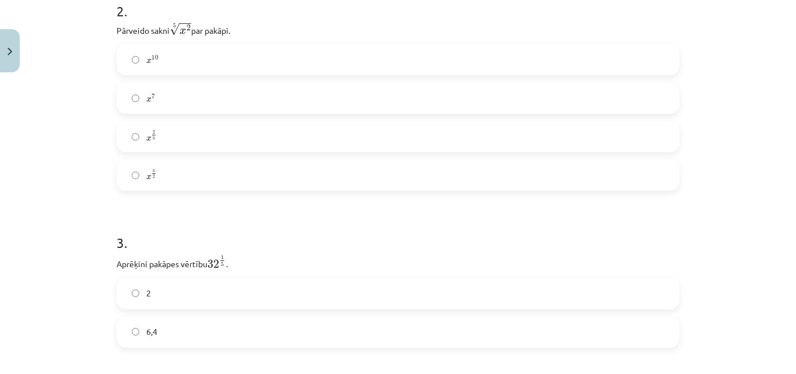
scroll to position [426, 0]
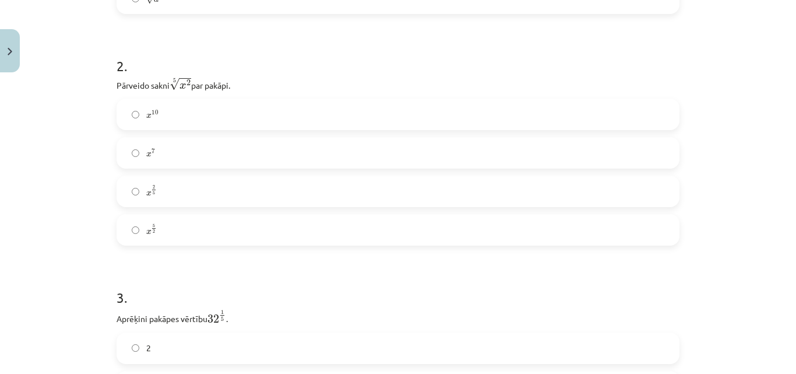
click at [177, 196] on label "x 2 5 x 2 5" at bounding box center [398, 191] width 561 height 29
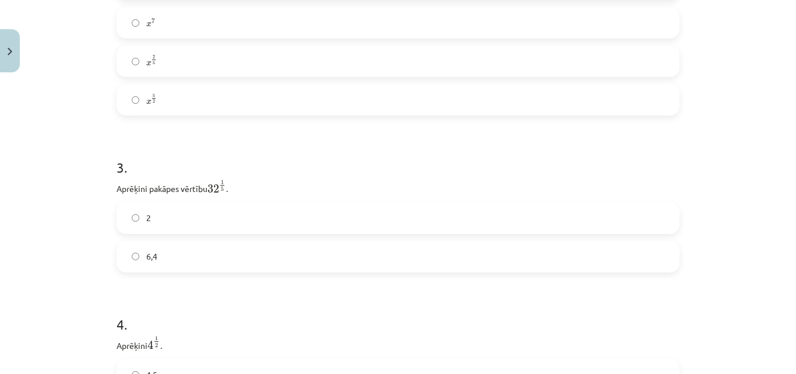
scroll to position [601, 0]
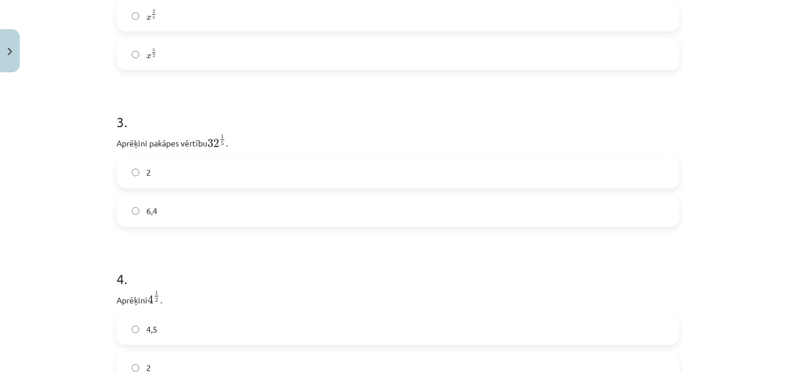
click at [192, 167] on label "2" at bounding box center [398, 172] width 561 height 29
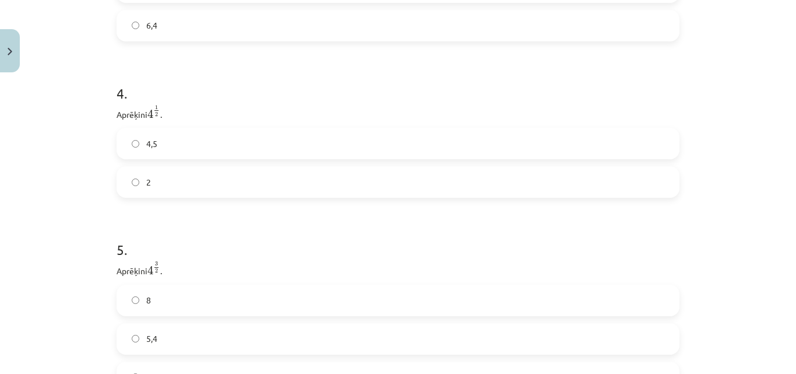
scroll to position [852, 0]
click at [164, 111] on label "2" at bounding box center [398, 116] width 561 height 29
click at [163, 228] on label "8" at bounding box center [398, 234] width 561 height 29
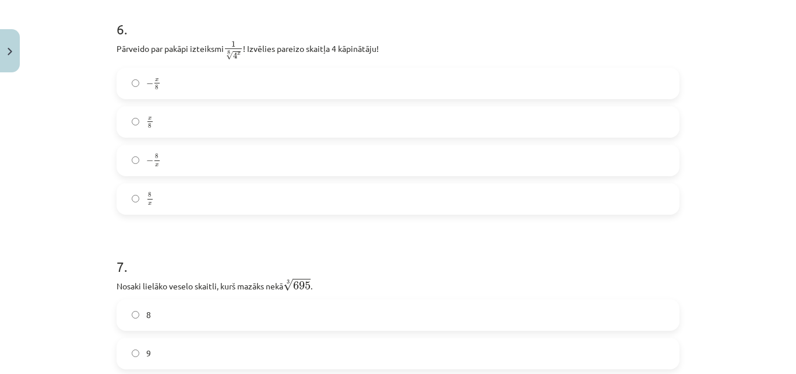
scroll to position [1207, 0]
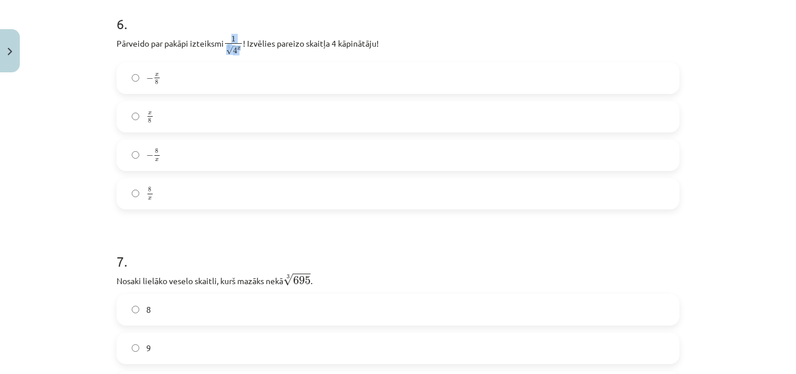
drag, startPoint x: 221, startPoint y: 37, endPoint x: 237, endPoint y: 50, distance: 19.9
click at [237, 47] on span "1 8 √ 4 x" at bounding box center [233, 47] width 19 height 0
copy span "1 8 √ 4 x"
click at [337, 45] on p "Pārveido par pakāpi izteiksmi 1 8 √ 4 x 1 4 x 8 ! Izvēlies pareizo skaitļa 4 kā…" at bounding box center [398, 45] width 563 height 20
click at [167, 197] on label "8 x 8 x" at bounding box center [398, 193] width 561 height 29
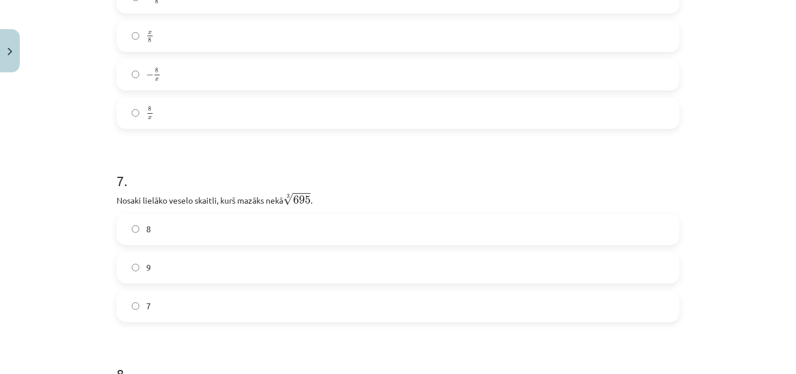
scroll to position [1377, 0]
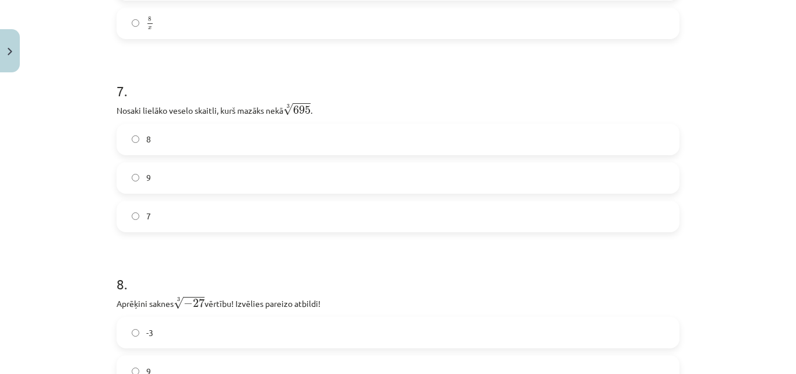
click at [187, 135] on label "8" at bounding box center [398, 139] width 561 height 29
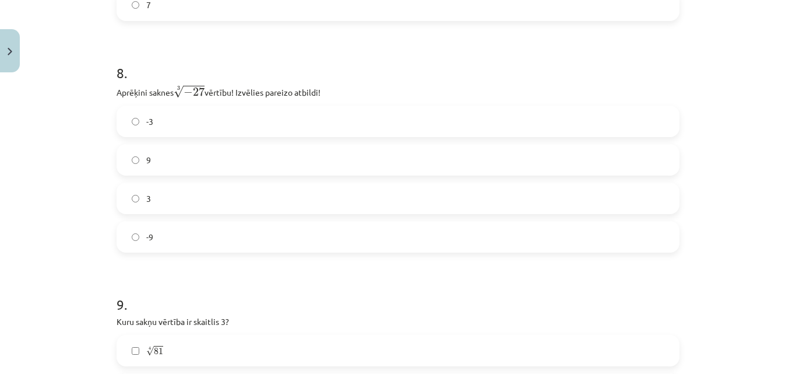
scroll to position [1598, 0]
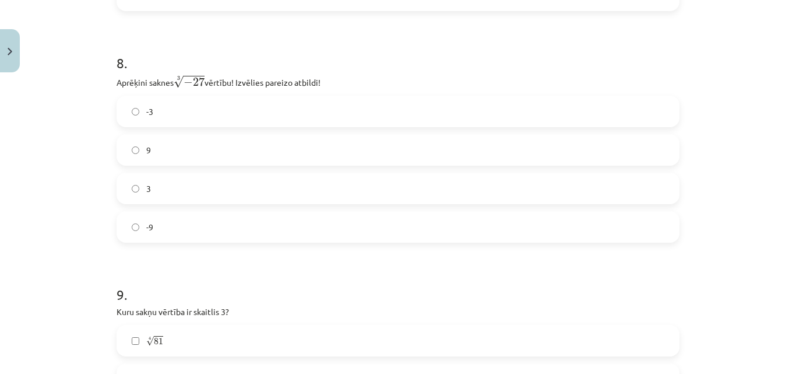
click at [267, 115] on label "-3" at bounding box center [398, 111] width 561 height 29
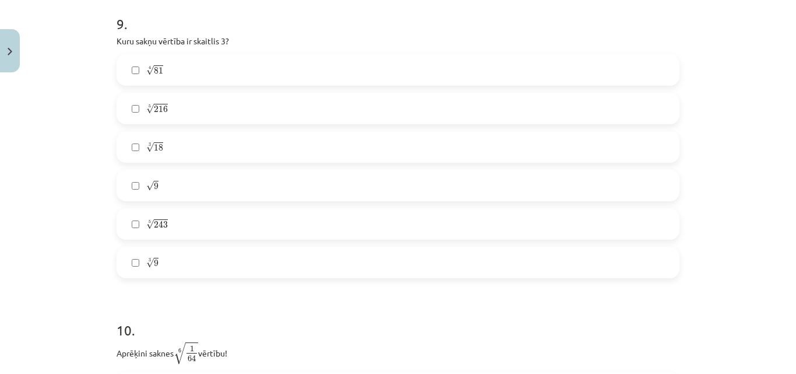
scroll to position [1874, 0]
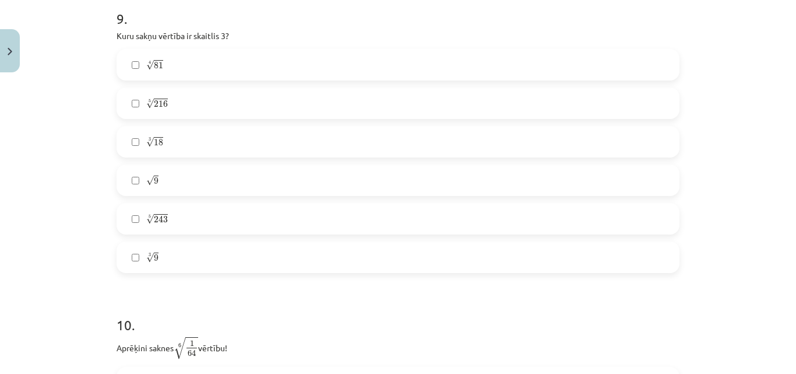
click at [166, 68] on label "4 √ 81 81 4" at bounding box center [398, 64] width 561 height 29
click at [189, 173] on label "√ 9 9" at bounding box center [398, 179] width 561 height 29
click at [181, 223] on label "5 √ 243 243 5" at bounding box center [398, 218] width 561 height 29
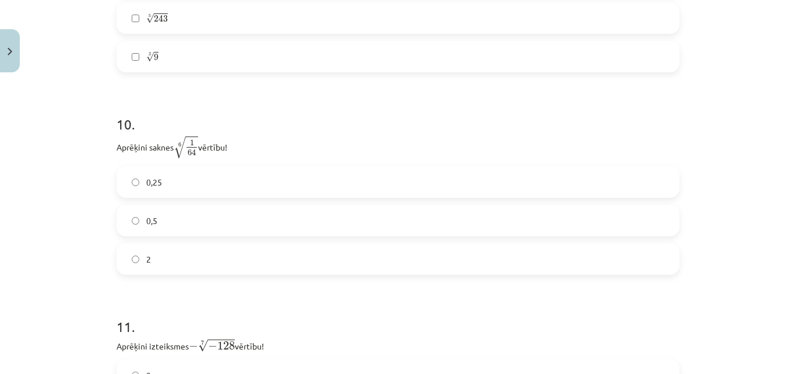
scroll to position [2099, 0]
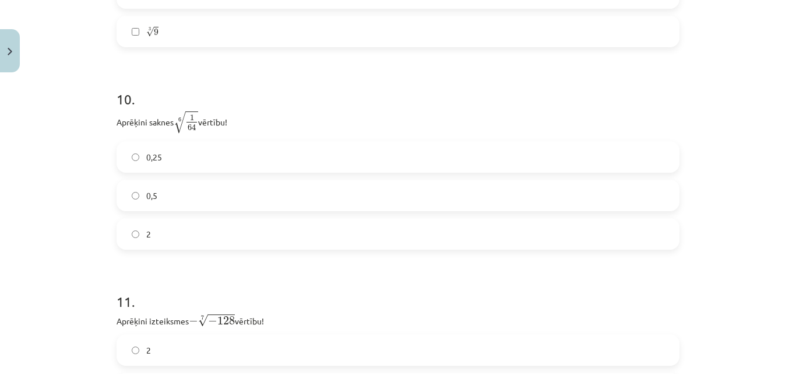
click at [212, 197] on label "0,5" at bounding box center [398, 195] width 561 height 29
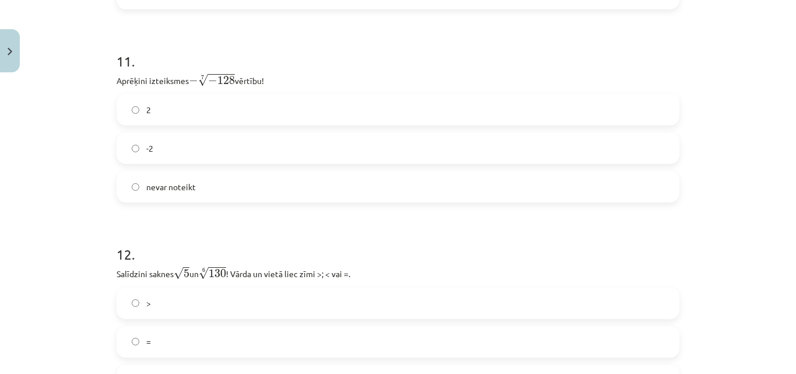
scroll to position [2365, 0]
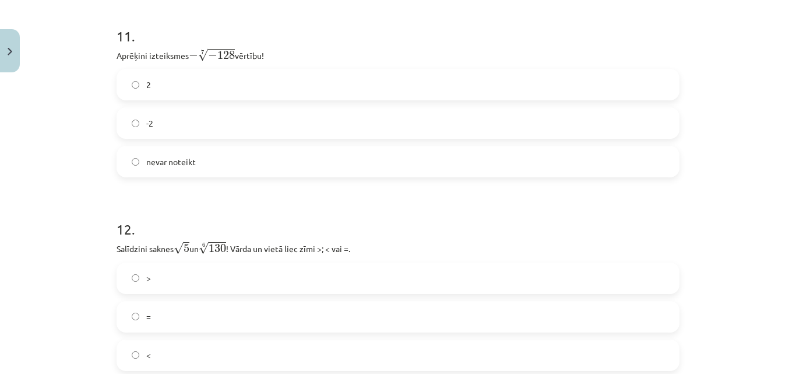
click at [231, 158] on label "nevar noteikt" at bounding box center [398, 161] width 561 height 29
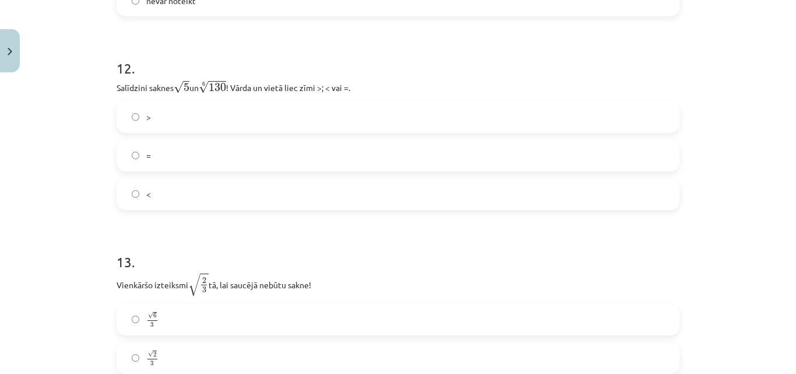
scroll to position [2530, 0]
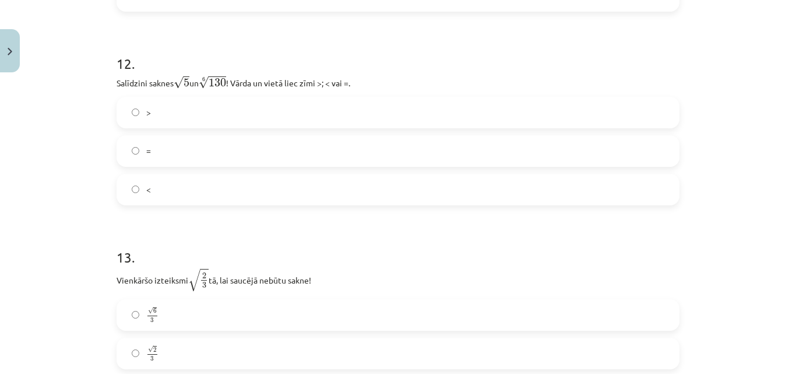
click at [166, 185] on label "<" at bounding box center [398, 189] width 561 height 29
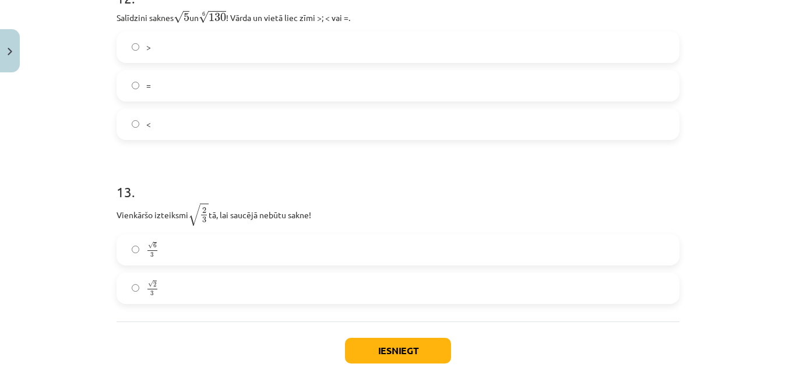
scroll to position [2661, 0]
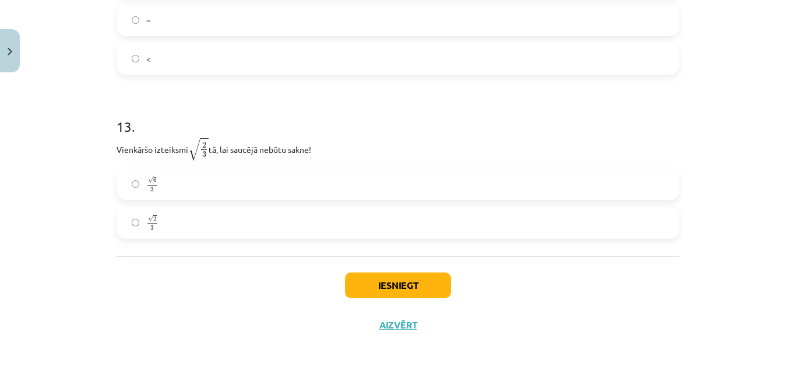
click at [221, 219] on label "√ 2 3 2 3" at bounding box center [398, 222] width 561 height 29
click at [394, 282] on button "Iesniegt" at bounding box center [398, 285] width 106 height 26
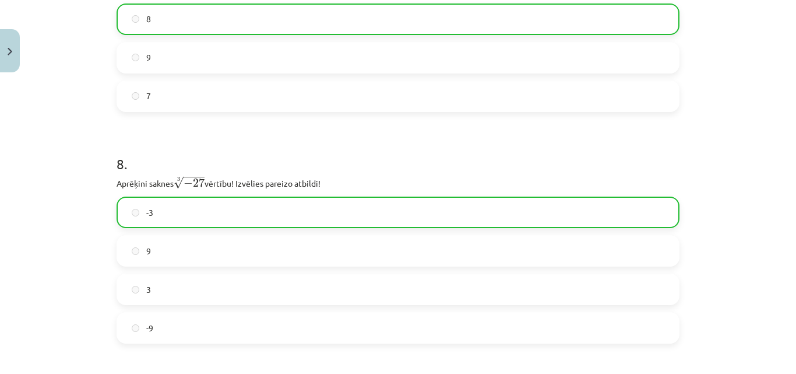
scroll to position [2697, 0]
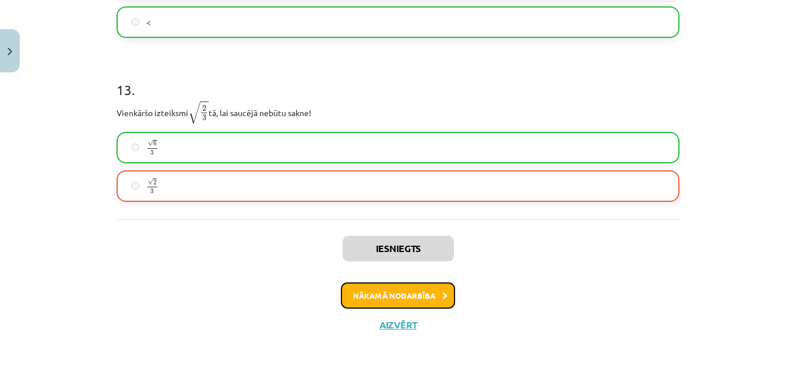
click at [442, 294] on icon at bounding box center [444, 296] width 5 height 8
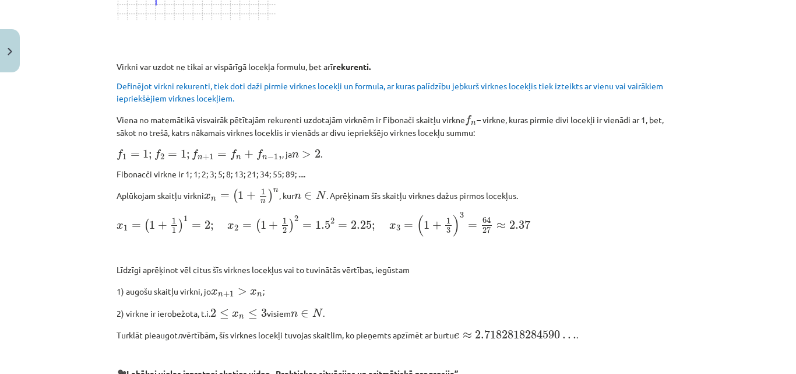
scroll to position [833, 0]
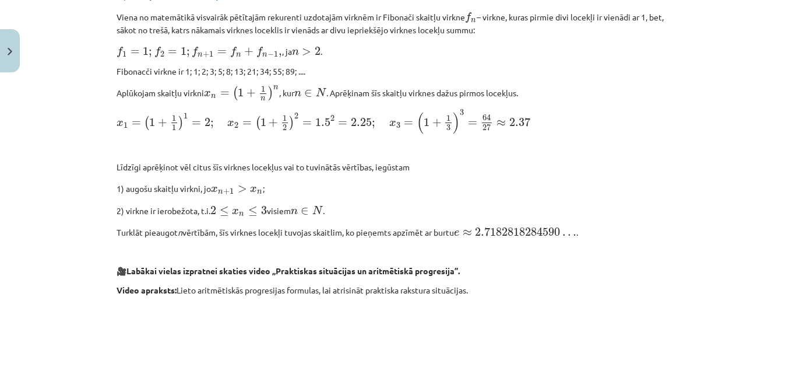
drag, startPoint x: 109, startPoint y: 66, endPoint x: 663, endPoint y: 293, distance: 598.5
click at [663, 293] on div "18 XP Saņemsi Sarežģīts 140 pilda Apraksts Uzdevums Palīdzība Skaitļu virknes 📌…" at bounding box center [398, 9] width 577 height 1531
copy div "Dota funkcija y = 2x - 1, kurai D (x) = N. Aprēķinot funkcijas vērtības pēc kār…"
click at [575, 273] on p "🎥 Labākai vielas izpratnei skaties video „Praktiskas situācijas un aritmētiskā …" at bounding box center [398, 271] width 563 height 12
click at [446, 234] on p "Turklāt pieaugot n vērtībām, šīs virknes locekļi tuvojas skaitlim, ko pieņemts …" at bounding box center [398, 231] width 563 height 15
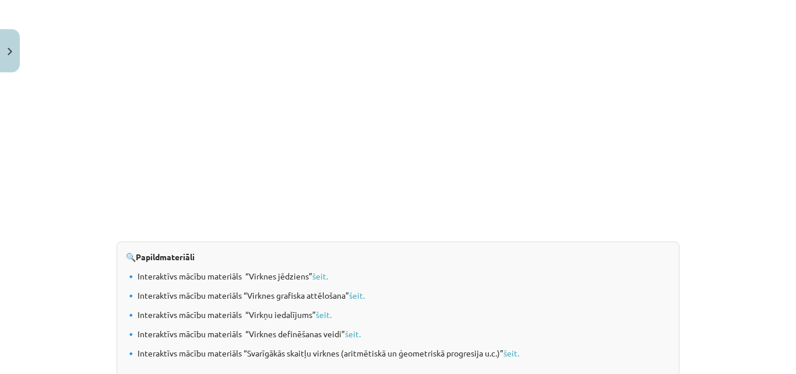
scroll to position [1264, 0]
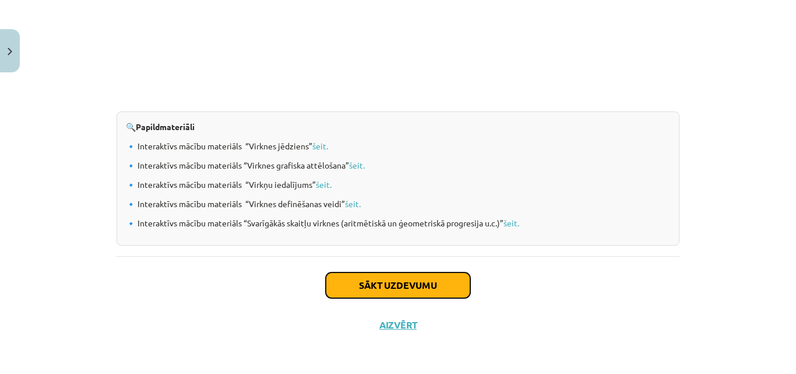
click at [419, 283] on button "Sākt uzdevumu" at bounding box center [398, 285] width 145 height 26
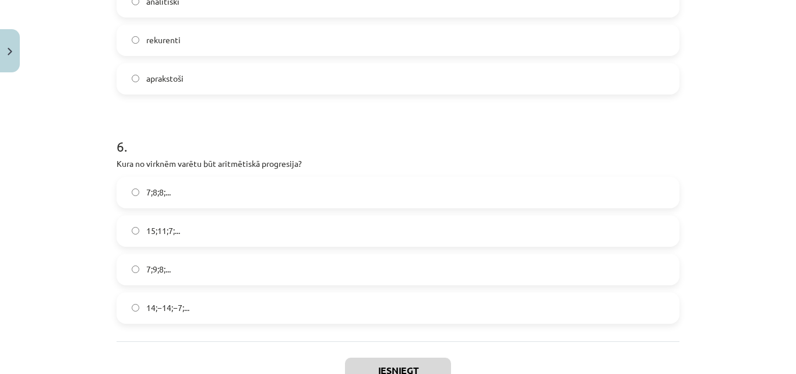
scroll to position [1350, 0]
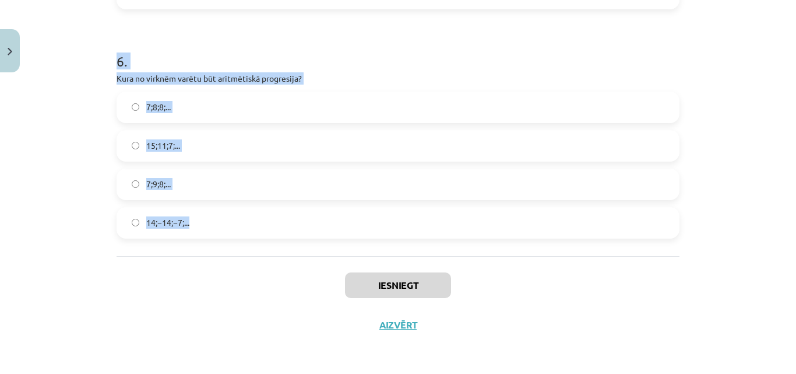
drag, startPoint x: 108, startPoint y: 226, endPoint x: 218, endPoint y: 203, distance: 112.6
copy form "1 . Skaitļu virkne -7; -4; -1; 2; 5; ... ir Augoša Konstanta Ne augoša, ne dils…"
click at [361, 142] on label "15;11;7;..." at bounding box center [398, 145] width 561 height 29
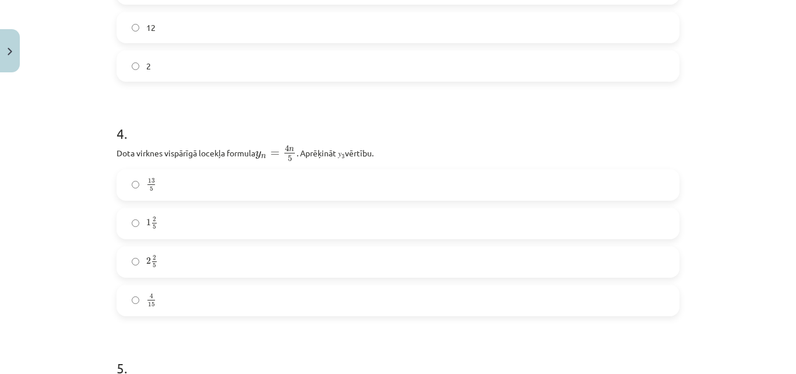
scroll to position [672, 0]
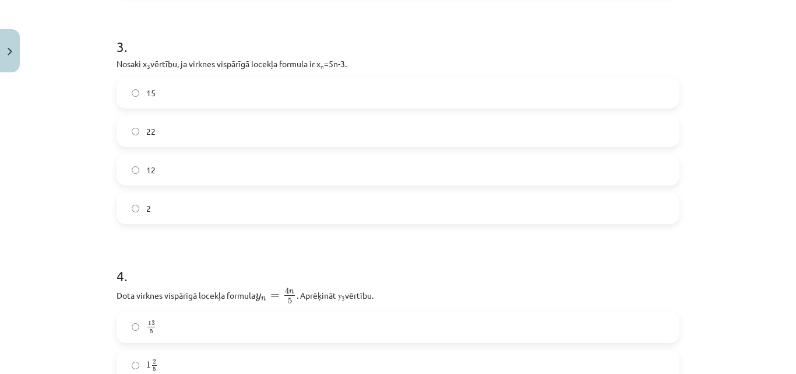
drag, startPoint x: 784, startPoint y: 162, endPoint x: 794, endPoint y: 164, distance: 10.1
click at [787, 164] on div "Mācību tēma: Matemātikas i - 12. klases 1. ieskaites mācību materiāls (ab) #5 📝…" at bounding box center [398, 187] width 796 height 374
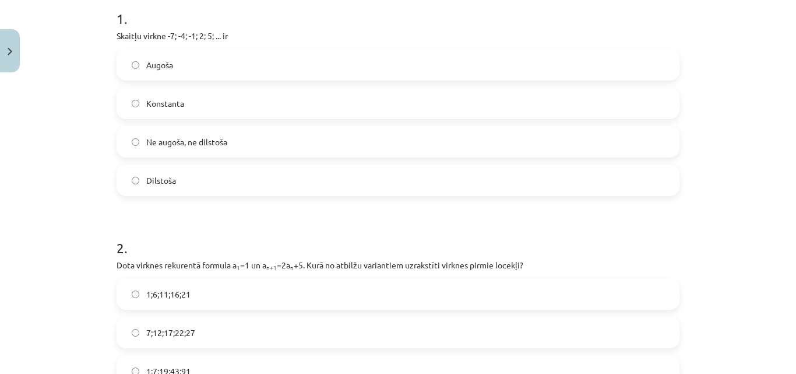
scroll to position [213, 0]
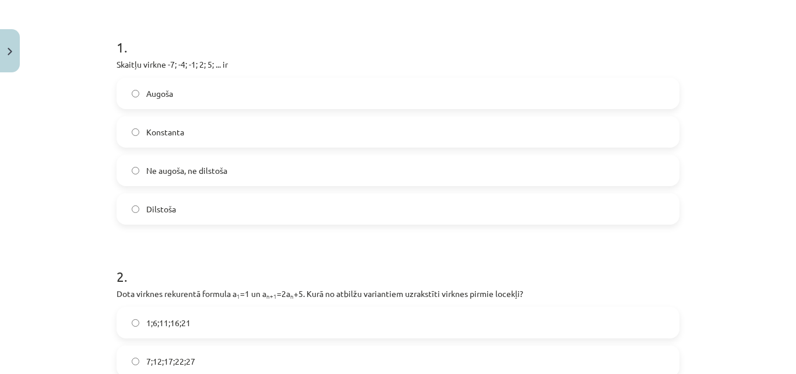
click at [168, 92] on span "Augoša" at bounding box center [159, 93] width 27 height 12
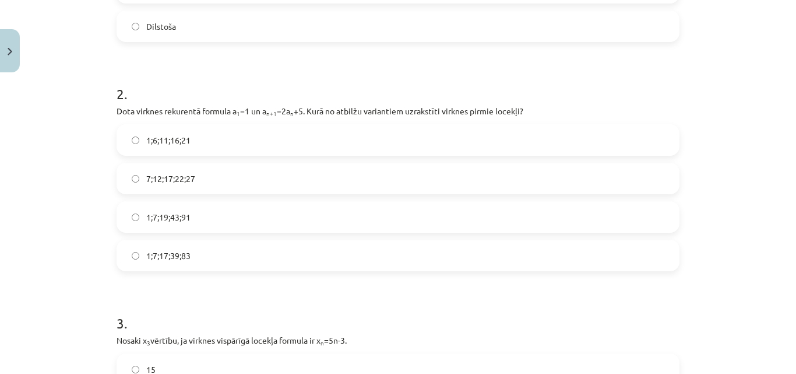
scroll to position [404, 0]
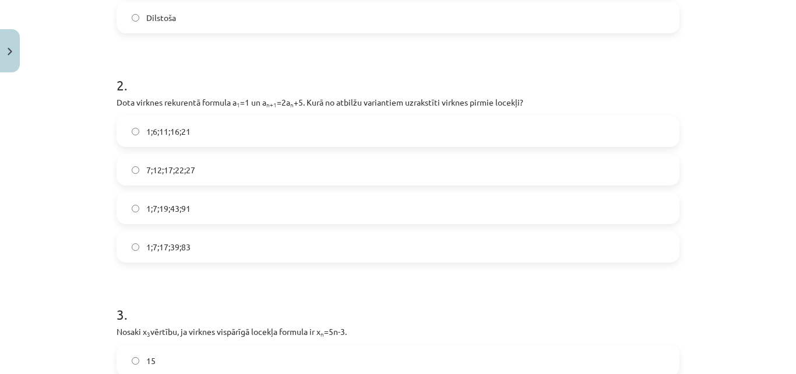
click at [241, 206] on label "1;7;19;43;91" at bounding box center [398, 207] width 561 height 29
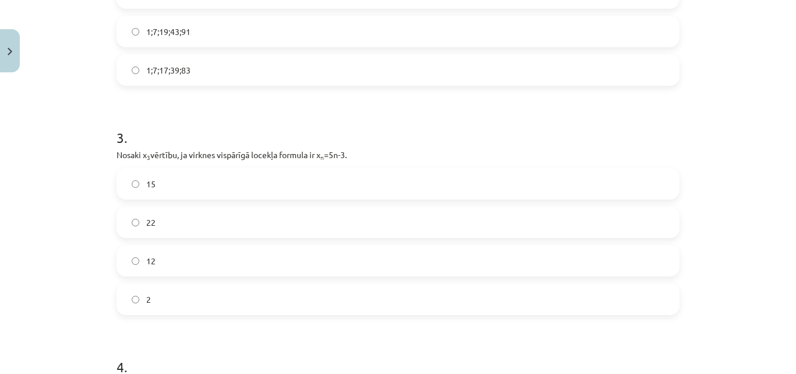
scroll to position [598, 0]
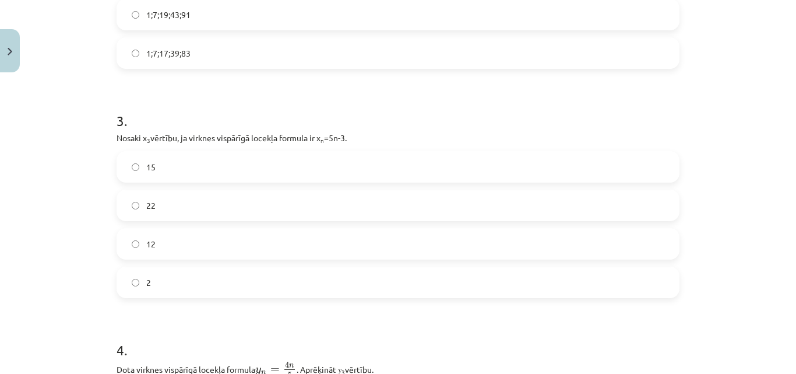
click at [225, 235] on label "12" at bounding box center [398, 243] width 561 height 29
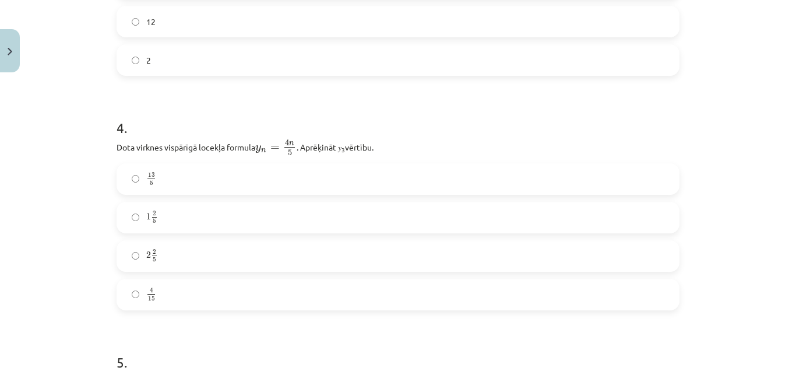
scroll to position [826, 0]
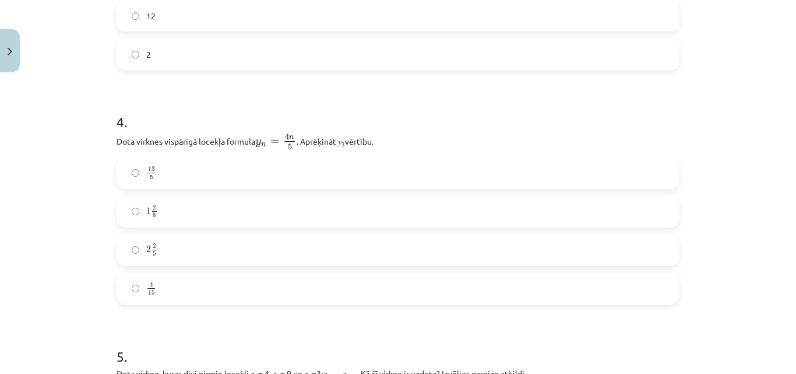
click at [209, 255] on label "2 2 5 2 2 5" at bounding box center [398, 249] width 561 height 29
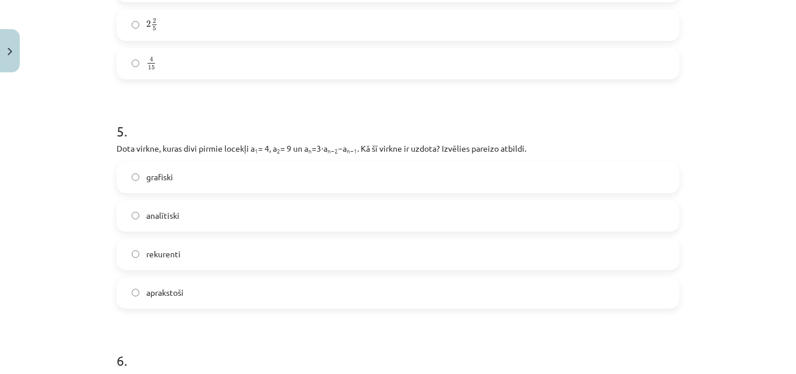
scroll to position [1067, 0]
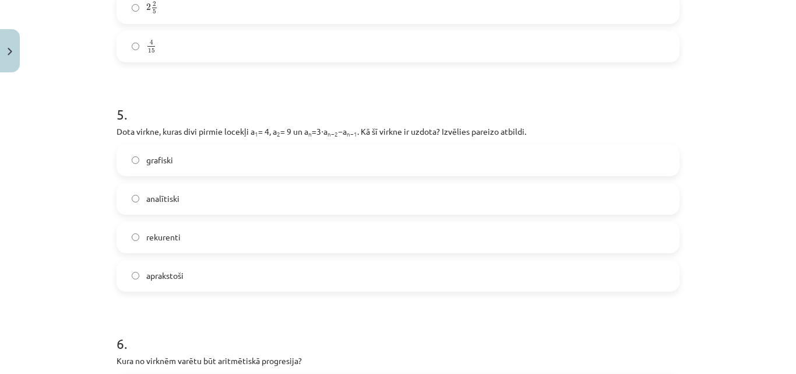
click at [186, 245] on label "rekurenti" at bounding box center [398, 237] width 561 height 29
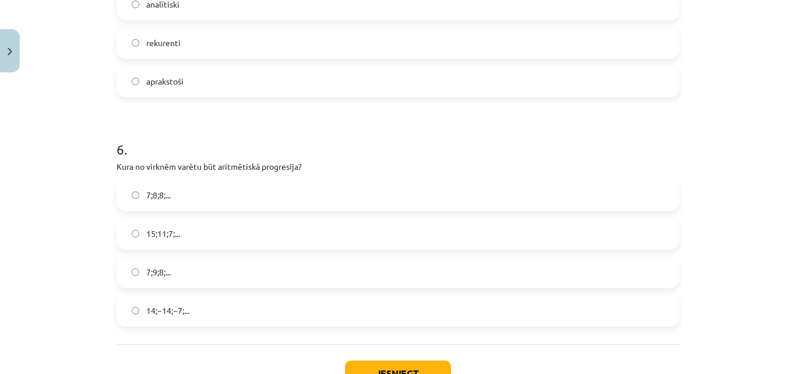
scroll to position [1284, 0]
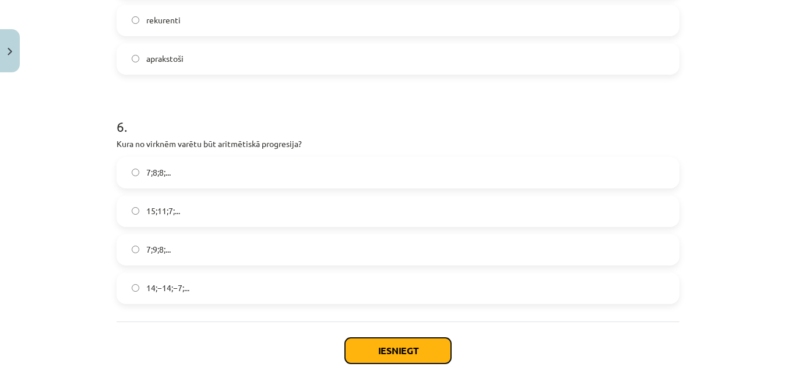
click at [404, 352] on button "Iesniegt" at bounding box center [398, 350] width 106 height 26
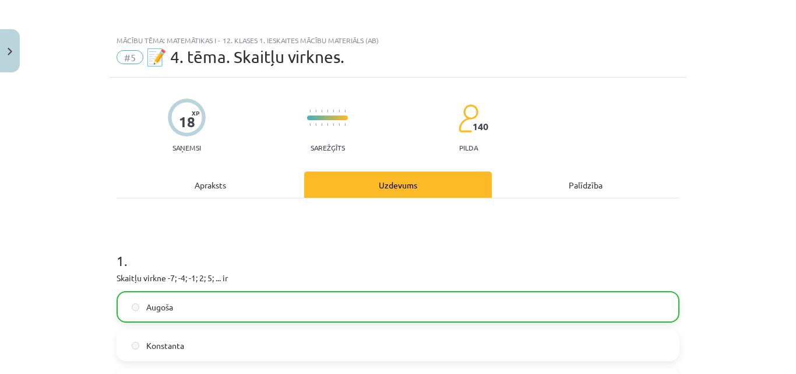
scroll to position [1386, 0]
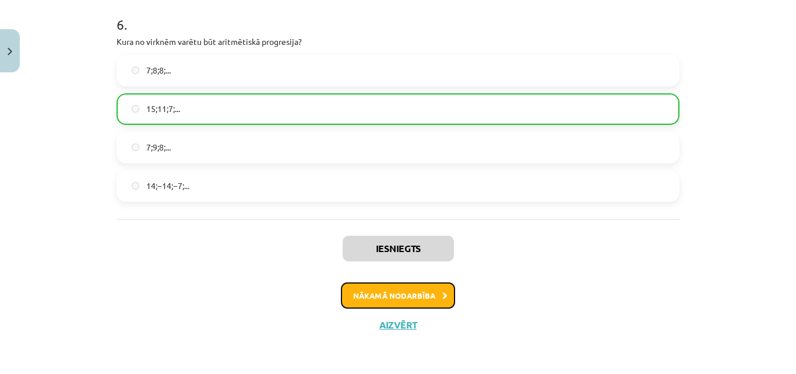
click at [384, 292] on button "Nākamā nodarbība" at bounding box center [398, 295] width 114 height 27
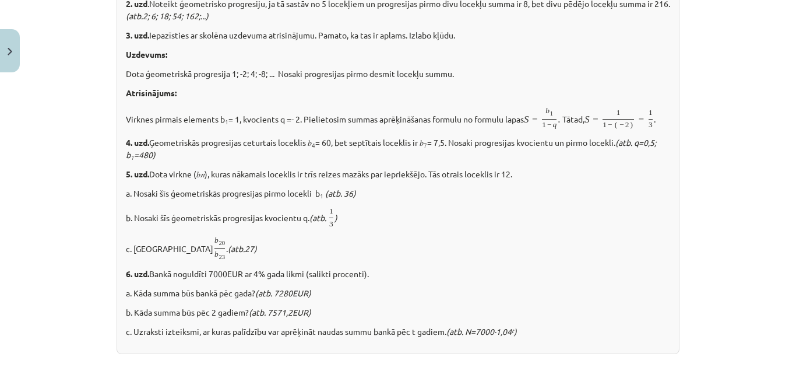
scroll to position [29, 0]
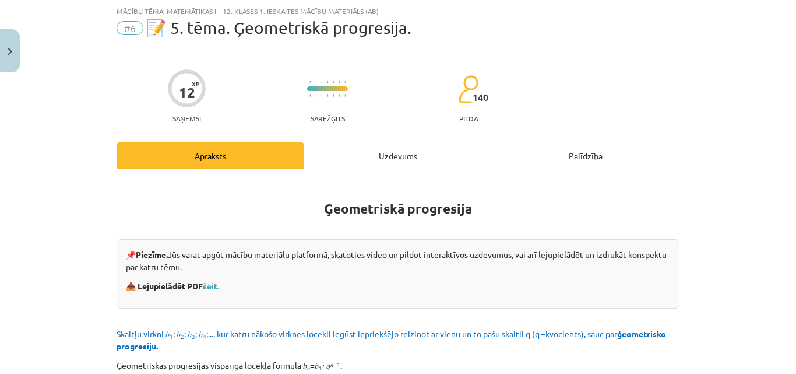
click at [316, 203] on h1 "Ģeometriskā progresija" at bounding box center [398, 197] width 563 height 37
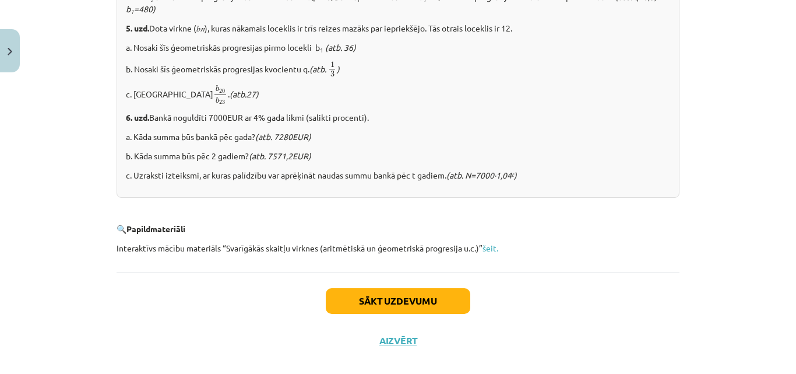
scroll to position [1525, 0]
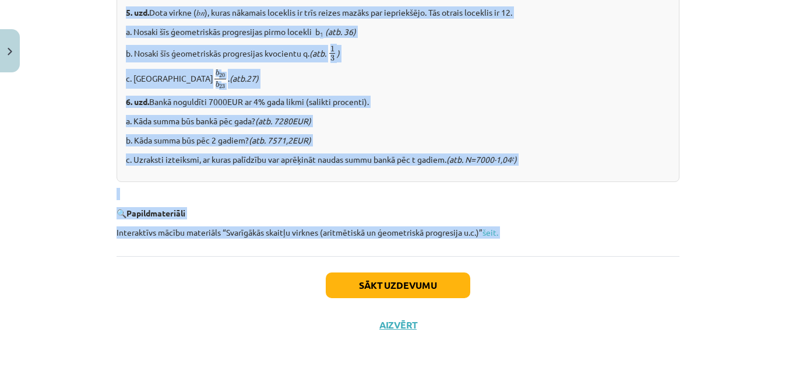
drag, startPoint x: 320, startPoint y: 206, endPoint x: 537, endPoint y: 225, distance: 217.6
copy div "Ģeometriskā progresija 📌 Piezīme. Jūs varat apgūt mācību materiālu platformā, s…"
click at [404, 274] on button "Sākt uzdevumu" at bounding box center [398, 285] width 145 height 26
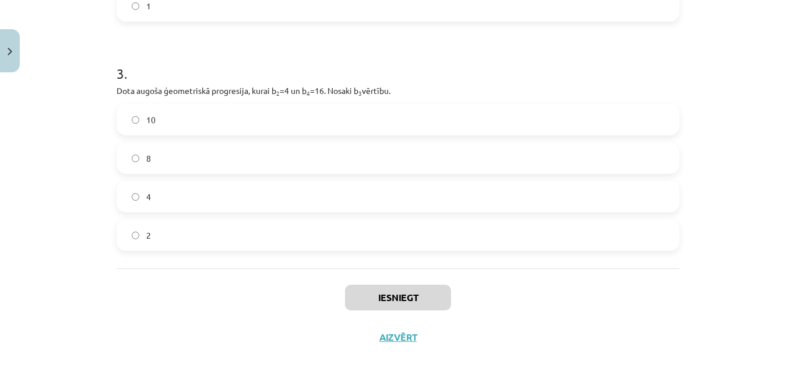
scroll to position [580, 0]
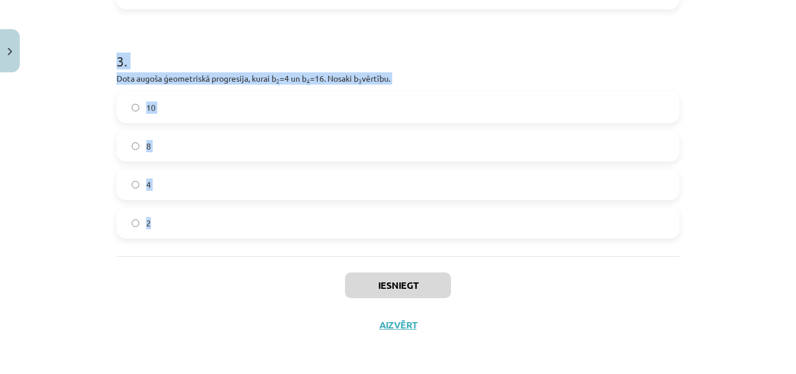
drag, startPoint x: 116, startPoint y: 220, endPoint x: 325, endPoint y: 209, distance: 208.9
click at [596, 48] on h1 "3 ." at bounding box center [398, 51] width 563 height 36
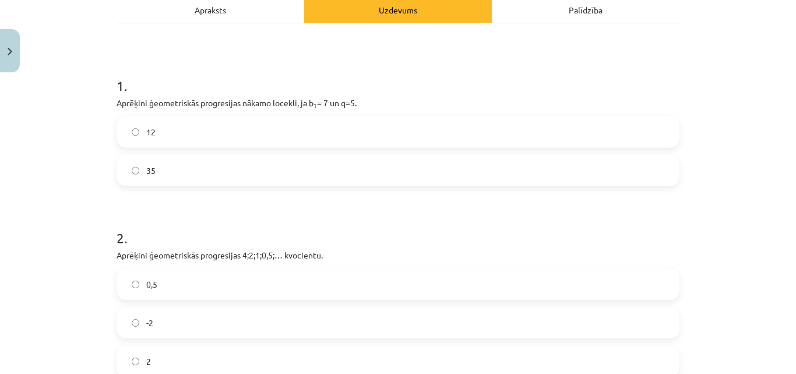
scroll to position [165, 0]
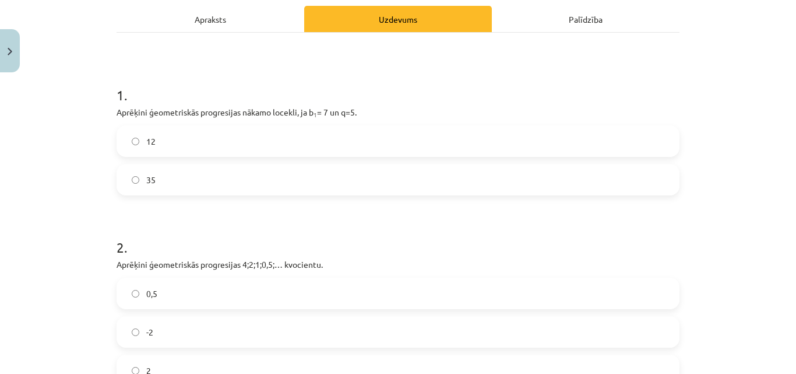
click at [312, 163] on div "12 35" at bounding box center [398, 160] width 563 height 70
click at [167, 173] on label "35" at bounding box center [398, 179] width 561 height 29
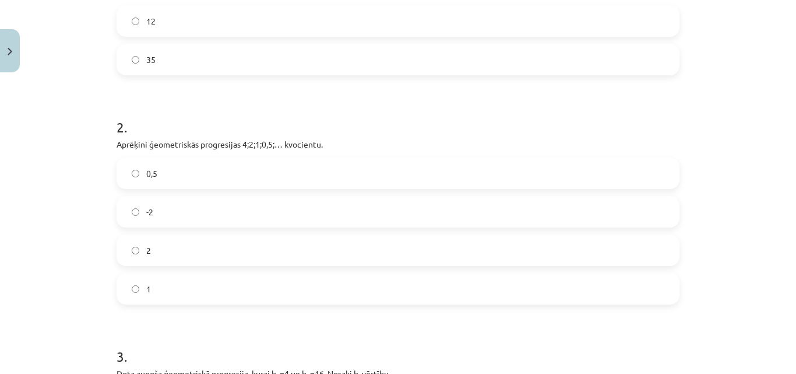
scroll to position [306, 0]
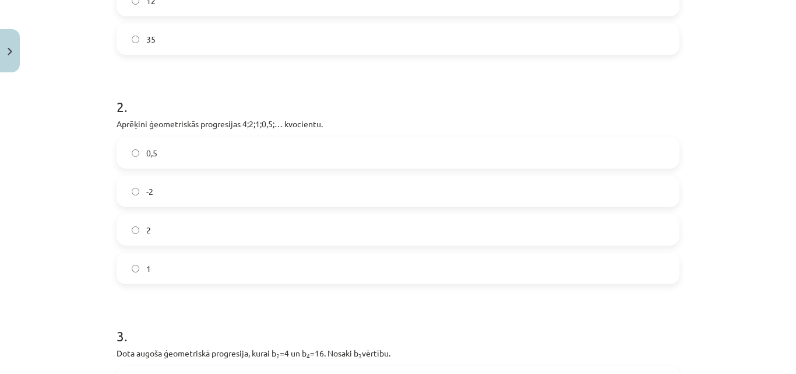
click at [148, 263] on label "1" at bounding box center [398, 267] width 561 height 29
click at [182, 164] on label "0,5" at bounding box center [398, 152] width 561 height 29
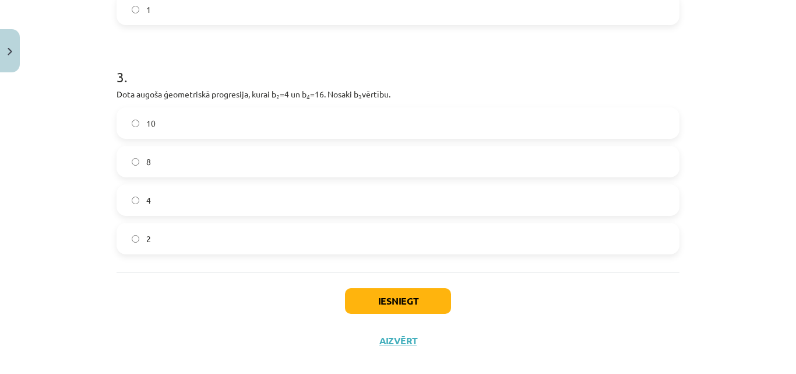
scroll to position [566, 0]
click at [213, 159] on label "8" at bounding box center [398, 159] width 561 height 29
click at [385, 304] on button "Iesniegt" at bounding box center [398, 299] width 106 height 26
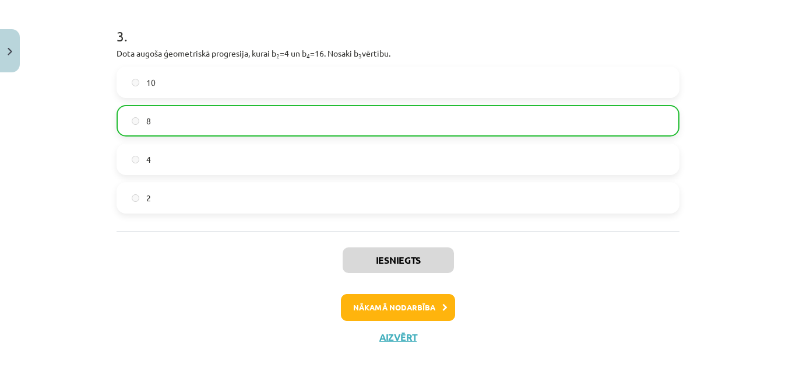
scroll to position [612, 0]
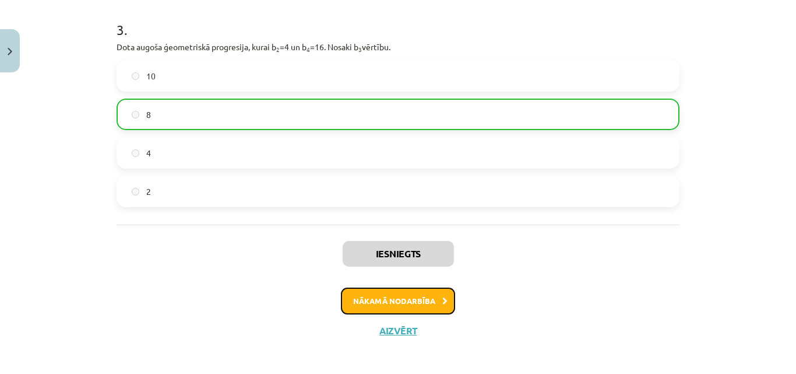
click at [386, 295] on button "Nākamā nodarbība" at bounding box center [398, 300] width 114 height 27
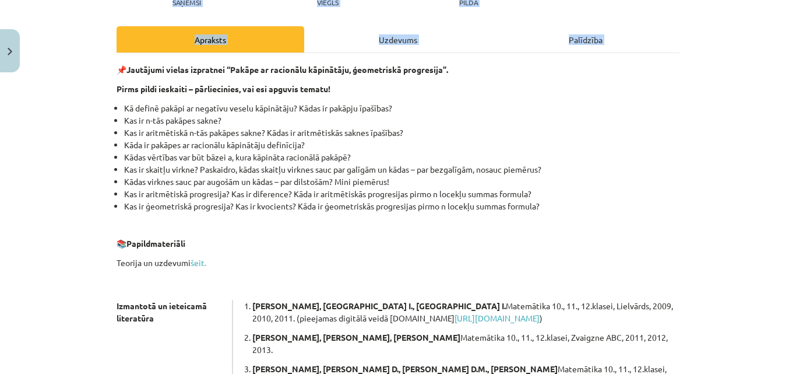
scroll to position [364, 0]
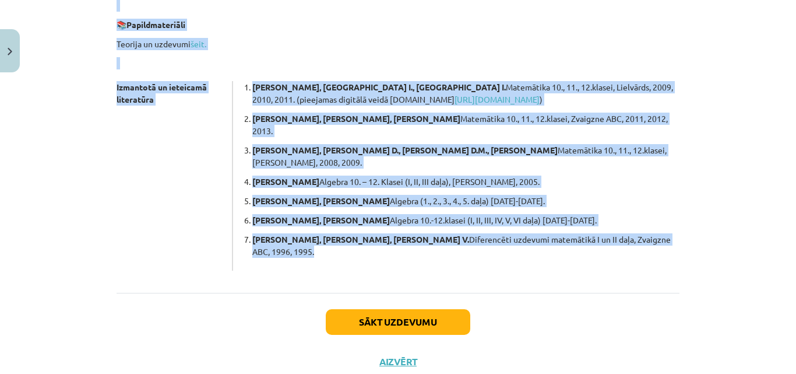
drag, startPoint x: 110, startPoint y: 183, endPoint x: 649, endPoint y: 245, distance: 542.5
click at [649, 245] on div "0 XP Saņemsi Viegls 140 pilda Apraksts Uzdevums Palīdzība 📌 Jautājumi vielas iz…" at bounding box center [398, 47] width 577 height 667
click at [401, 309] on button "Sākt uzdevumu" at bounding box center [398, 322] width 145 height 26
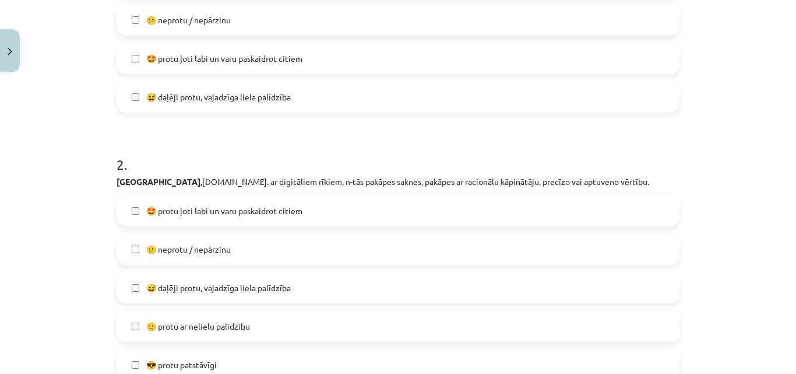
scroll to position [29, 0]
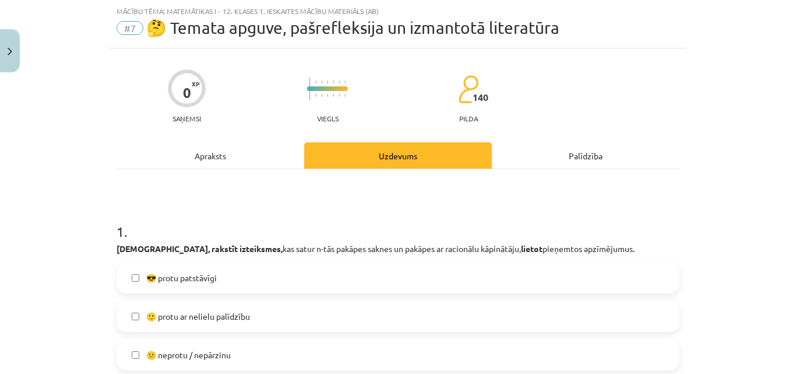
click at [283, 323] on label "🙂 protu ar nelielu palīdzību" at bounding box center [398, 315] width 561 height 29
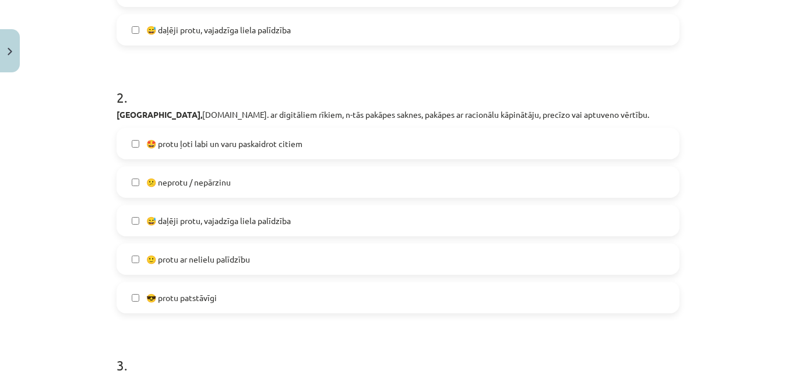
scroll to position [437, 0]
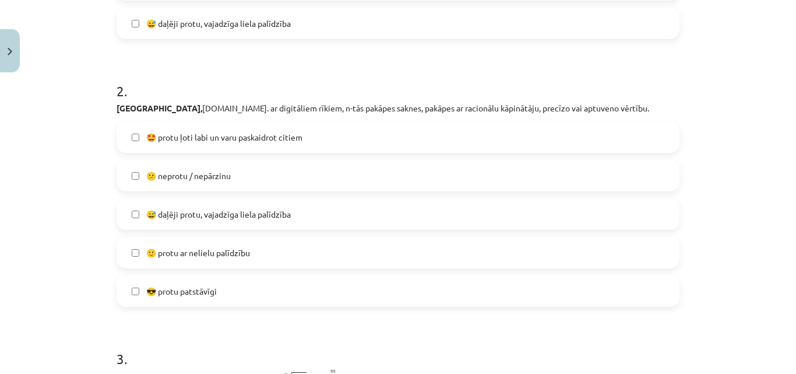
click at [245, 140] on span "🤩 protu ļoti labi un varu paskaidrot citiem" at bounding box center [224, 137] width 156 height 12
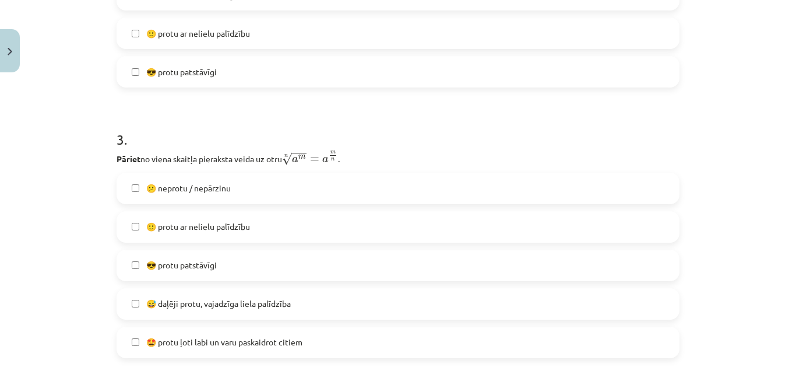
scroll to position [754, 0]
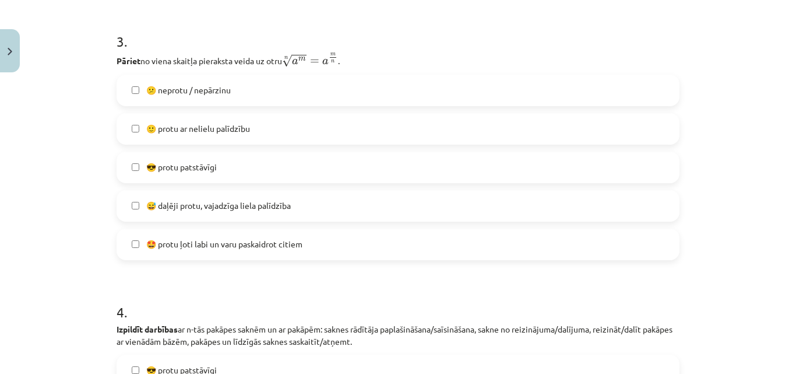
click at [256, 206] on span "😅 daļēji protu, vajadzīga liela palīdzība" at bounding box center [218, 205] width 145 height 12
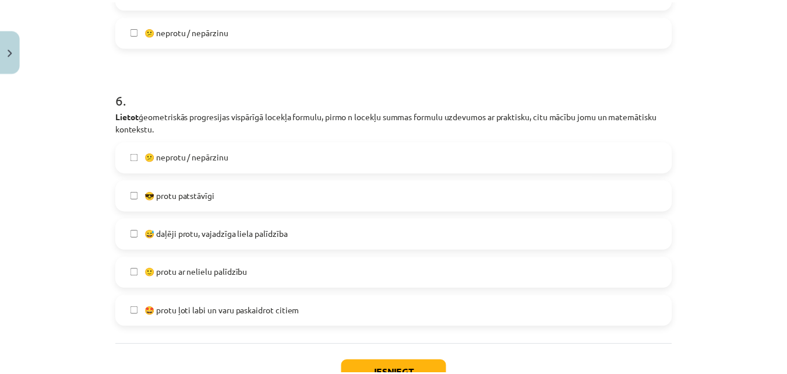
scroll to position [1602, 0]
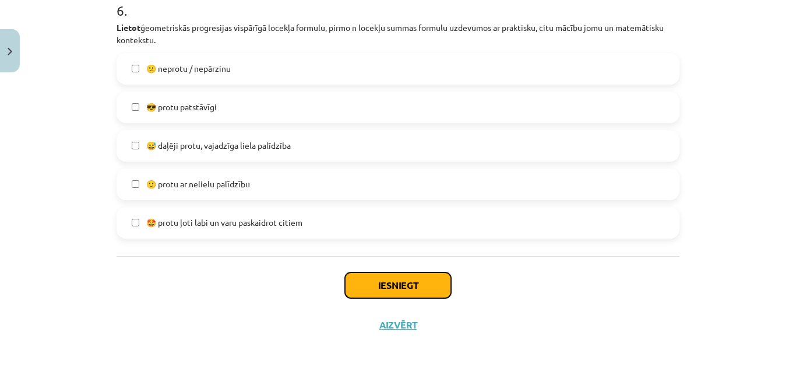
click at [407, 294] on button "Iesniegt" at bounding box center [398, 285] width 106 height 26
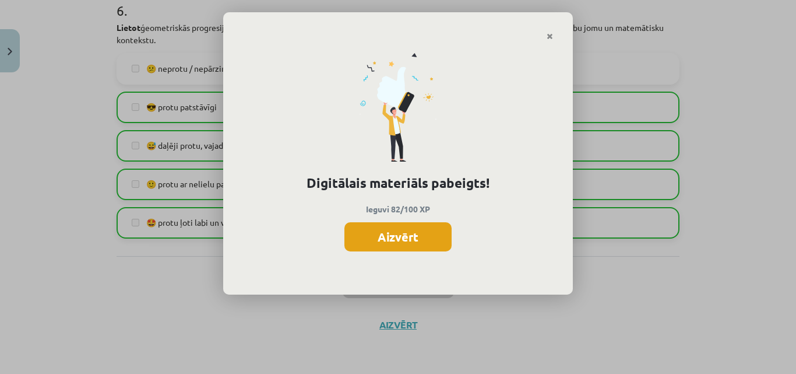
click at [403, 231] on button "Aizvērt" at bounding box center [397, 236] width 107 height 29
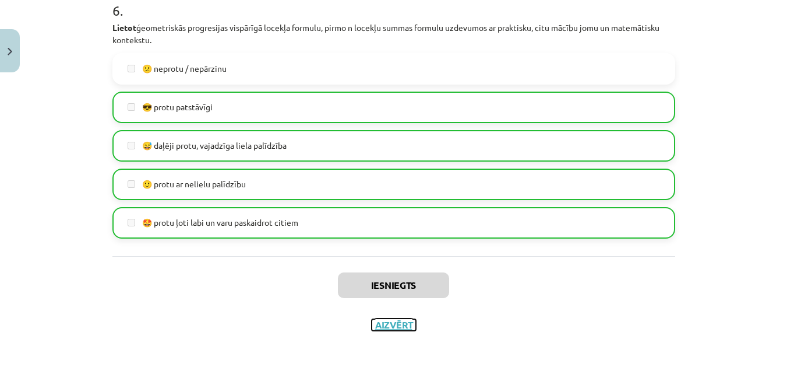
click at [390, 325] on button "Aizvērt" at bounding box center [394, 325] width 44 height 12
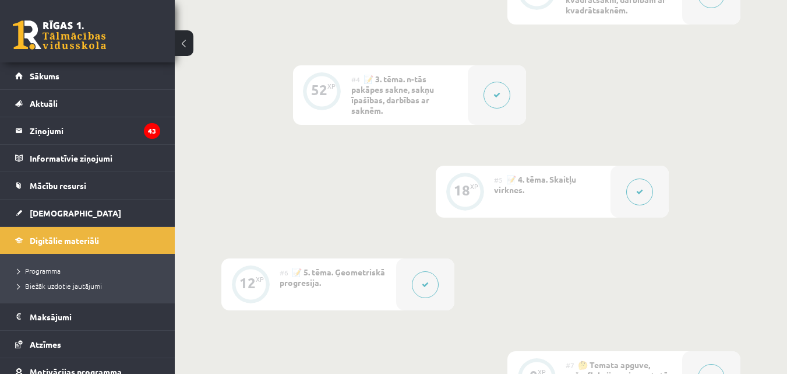
scroll to position [538, 0]
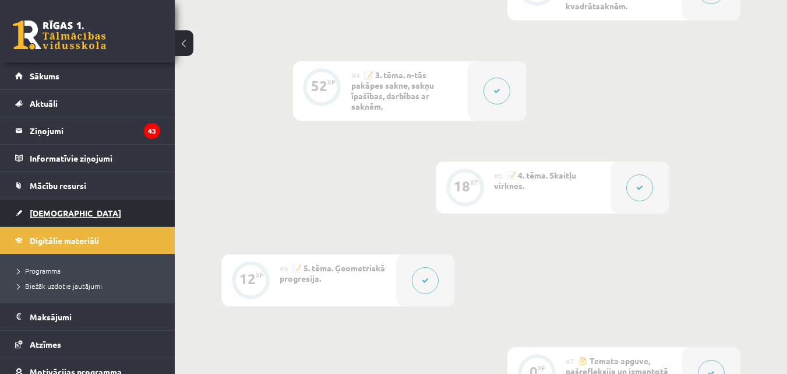
click at [103, 211] on link "[DEMOGRAPHIC_DATA]" at bounding box center [87, 212] width 145 height 27
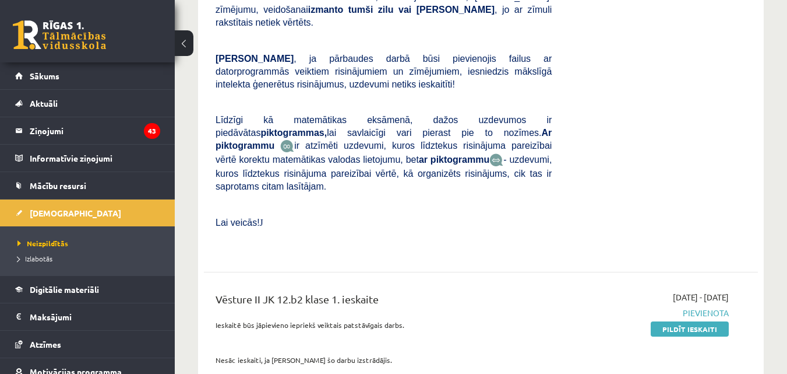
scroll to position [659, 0]
